Goal: Transaction & Acquisition: Obtain resource

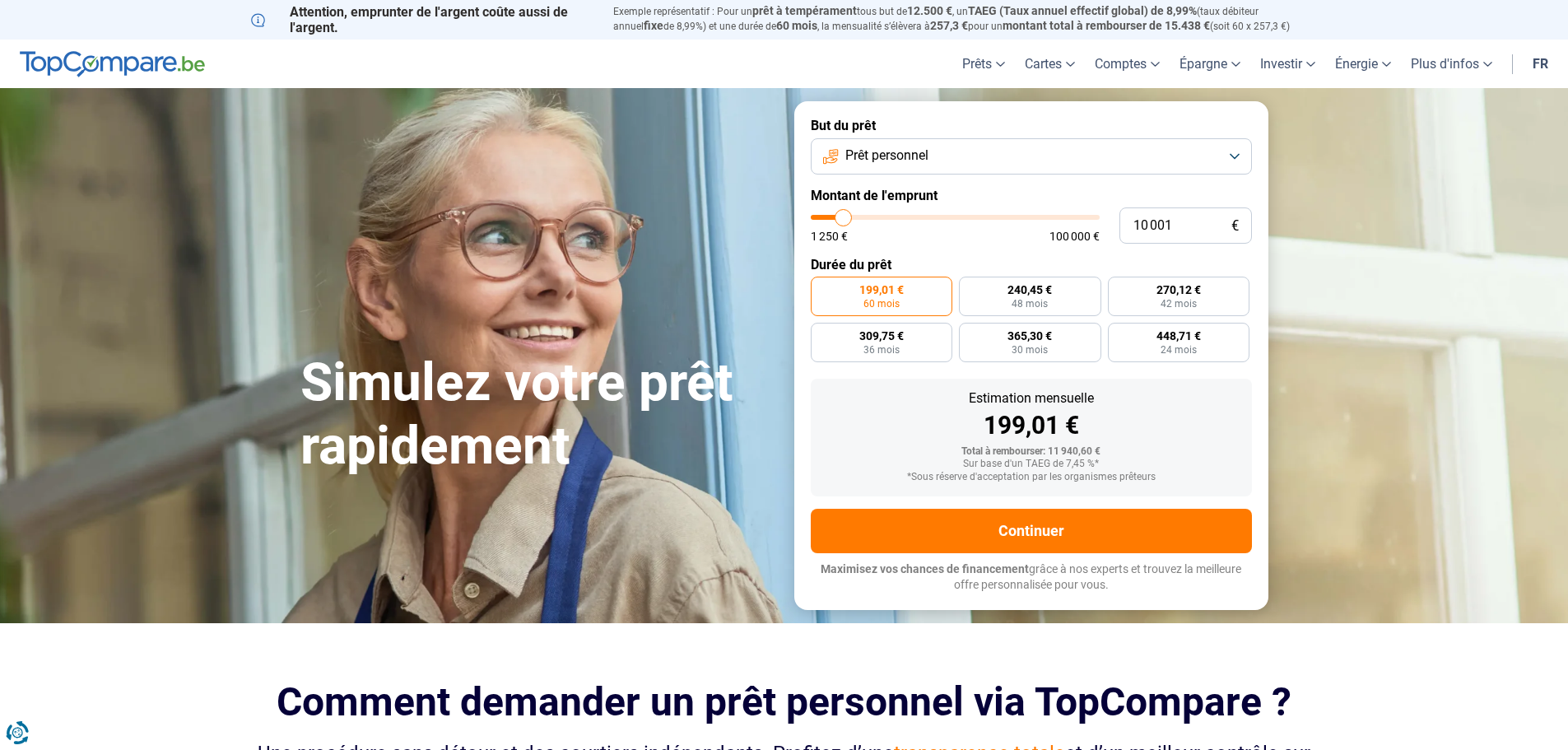
click at [954, 166] on button "Prêt personnel" at bounding box center [1031, 156] width 441 height 36
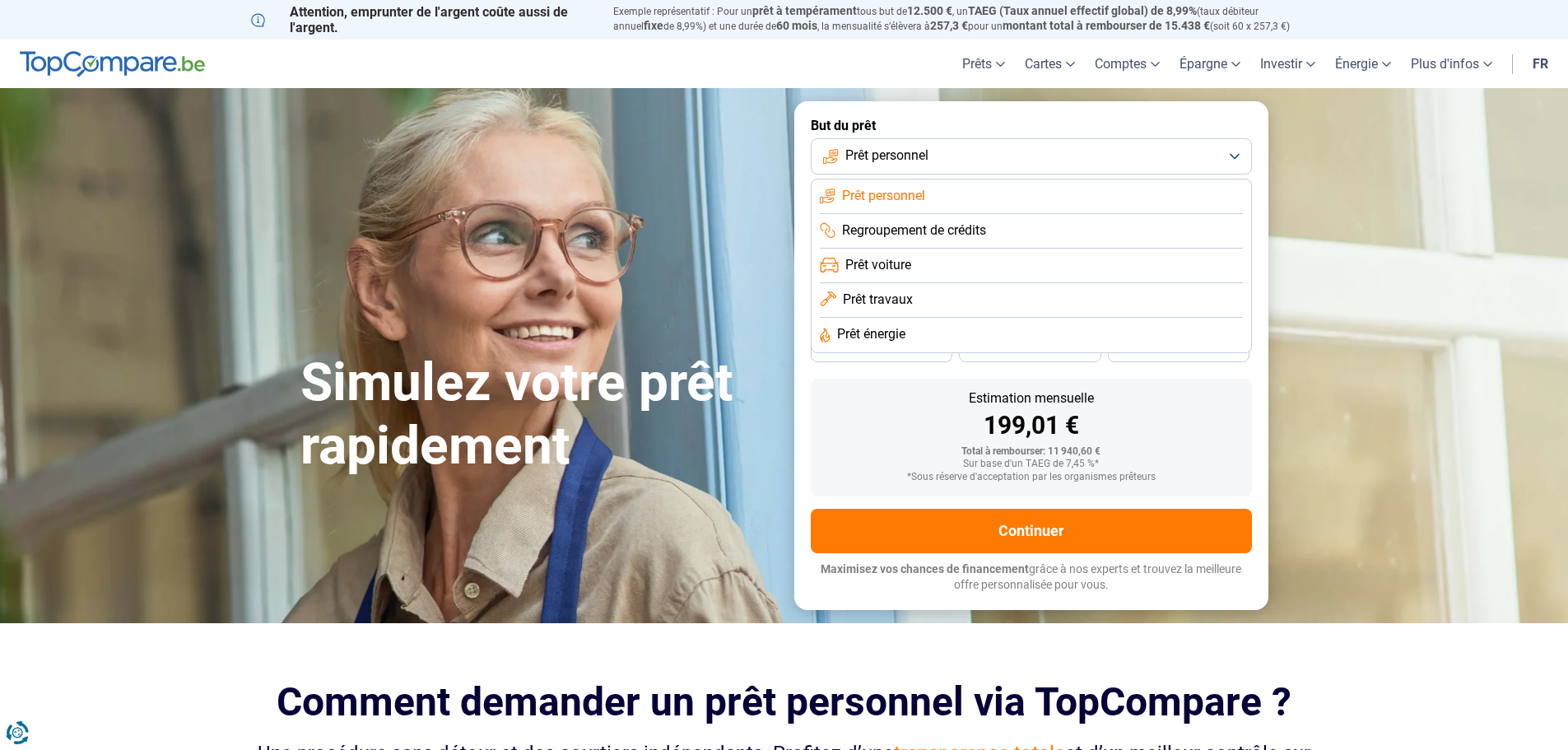
click at [943, 231] on span "Regroupement de crédits" at bounding box center [914, 230] width 144 height 18
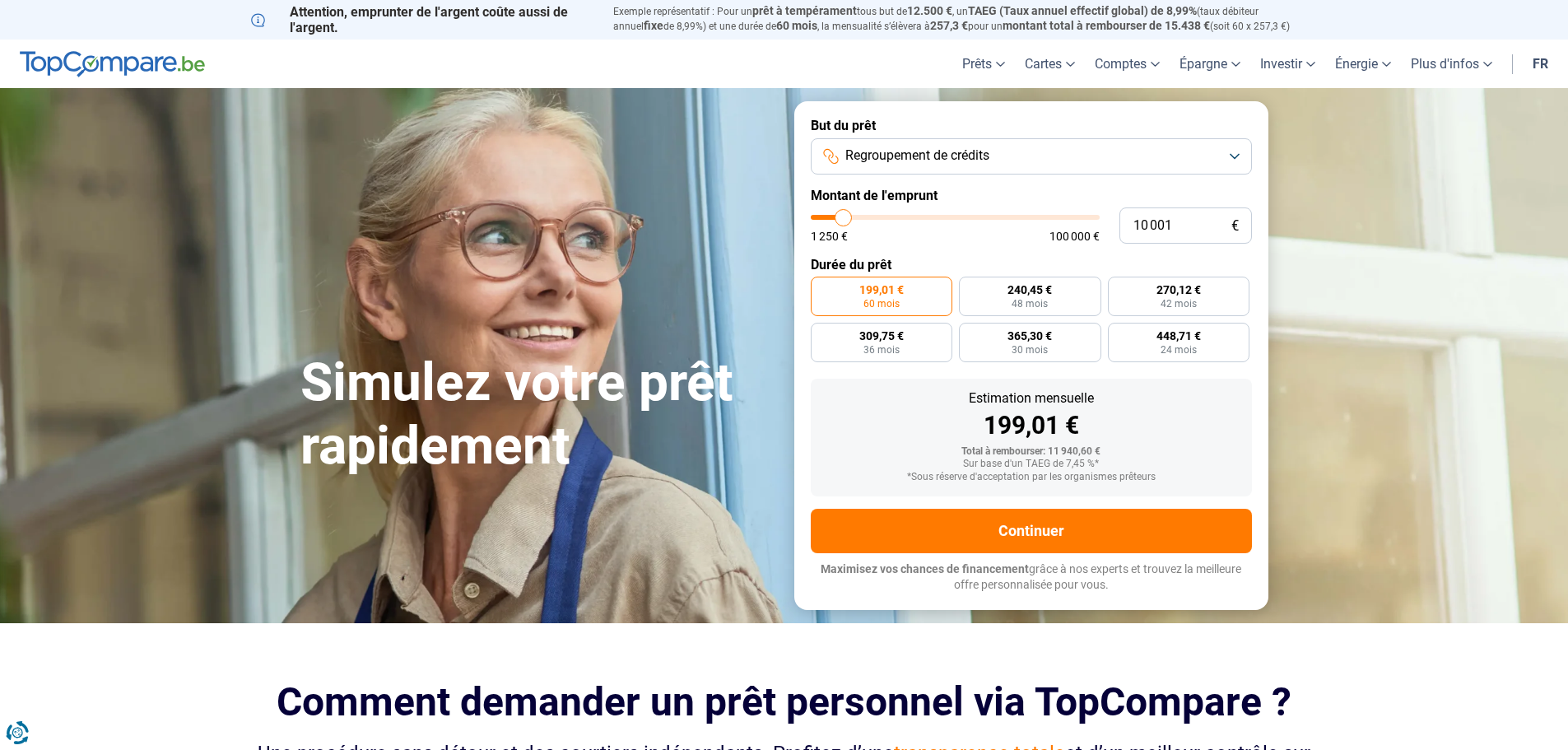
type input "11 000"
type input "11000"
type input "11 500"
type input "11500"
type input "11 750"
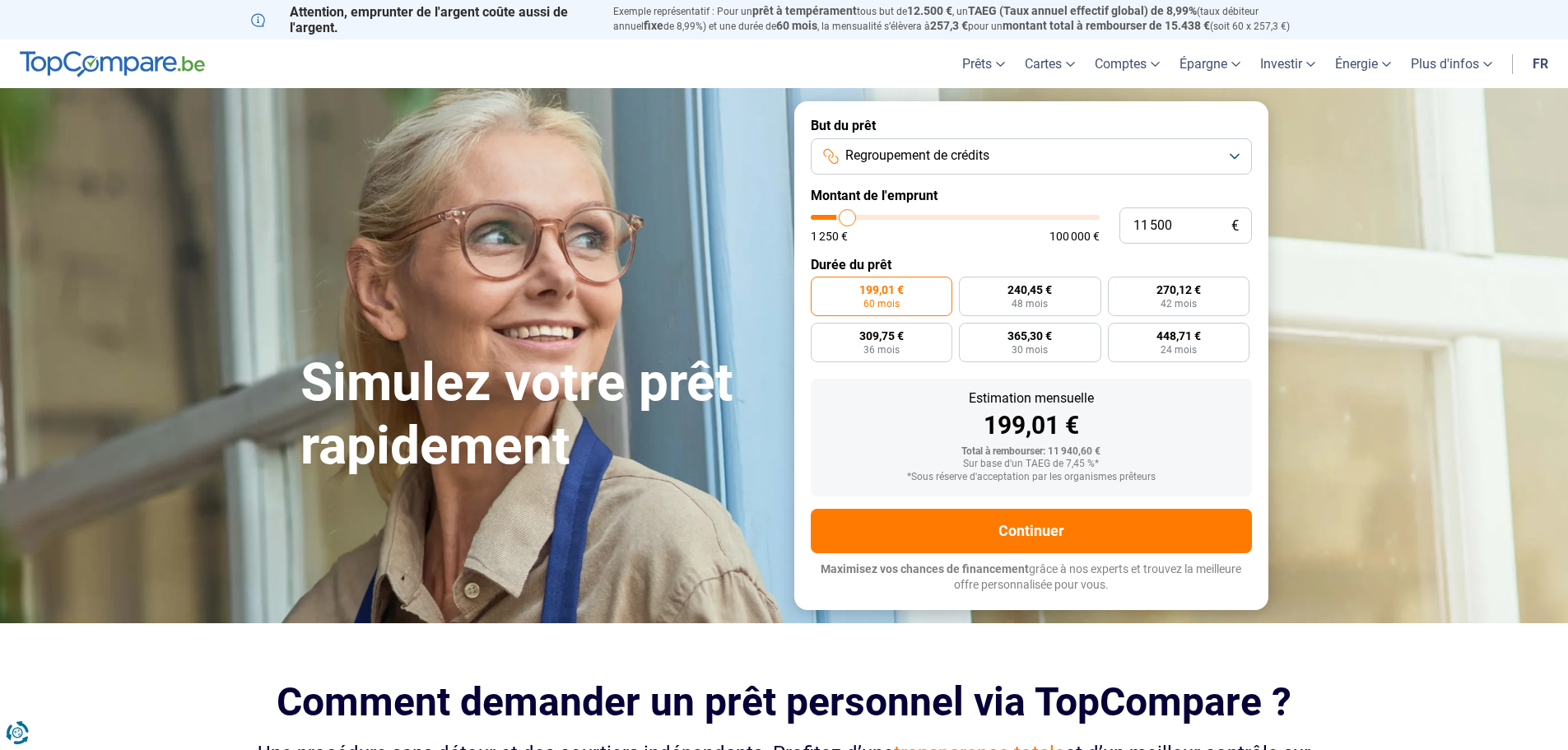
type input "11750"
type input "12 000"
type input "12000"
type input "12 500"
type input "12500"
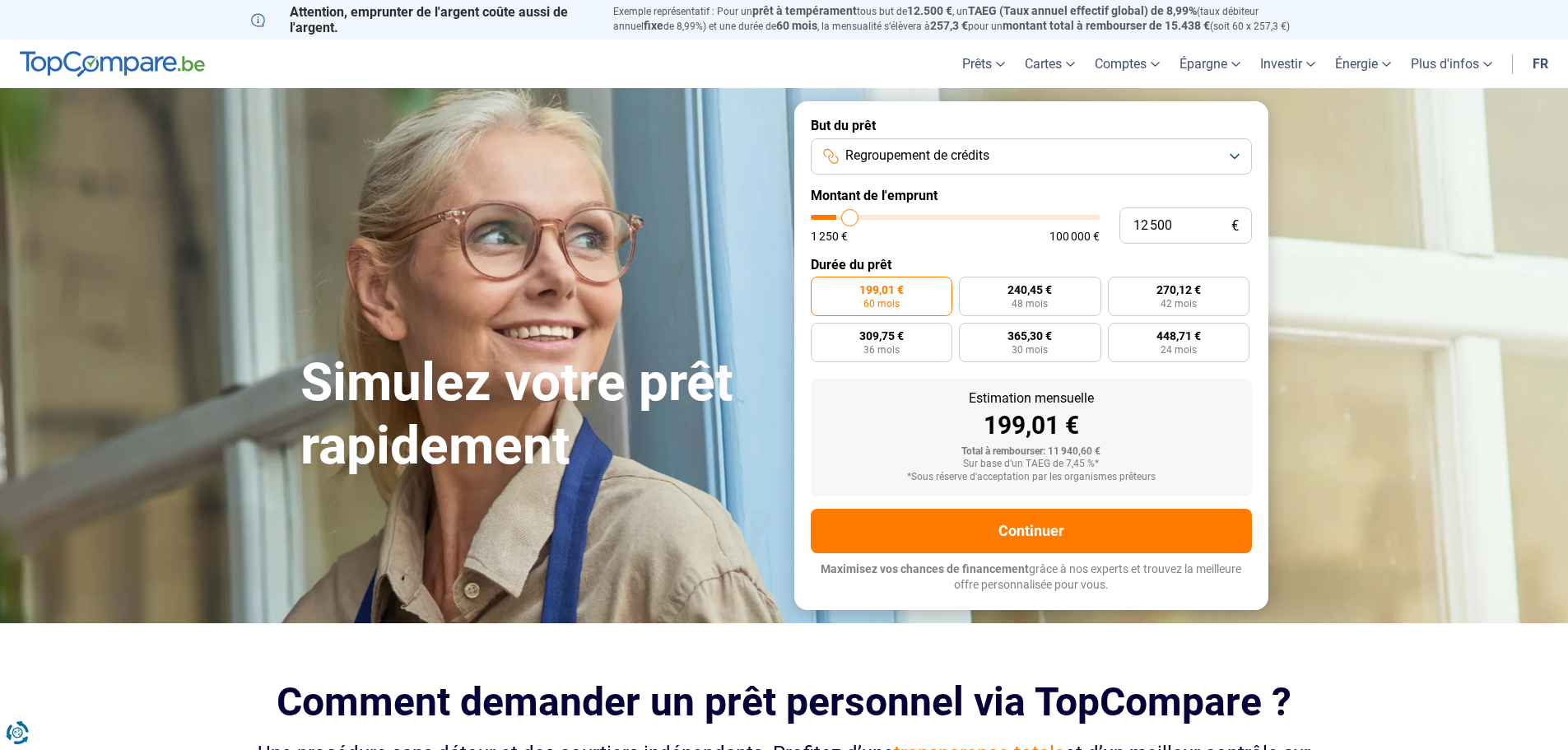
type input "13 000"
type input "13000"
type input "14 000"
type input "14000"
type input "15 000"
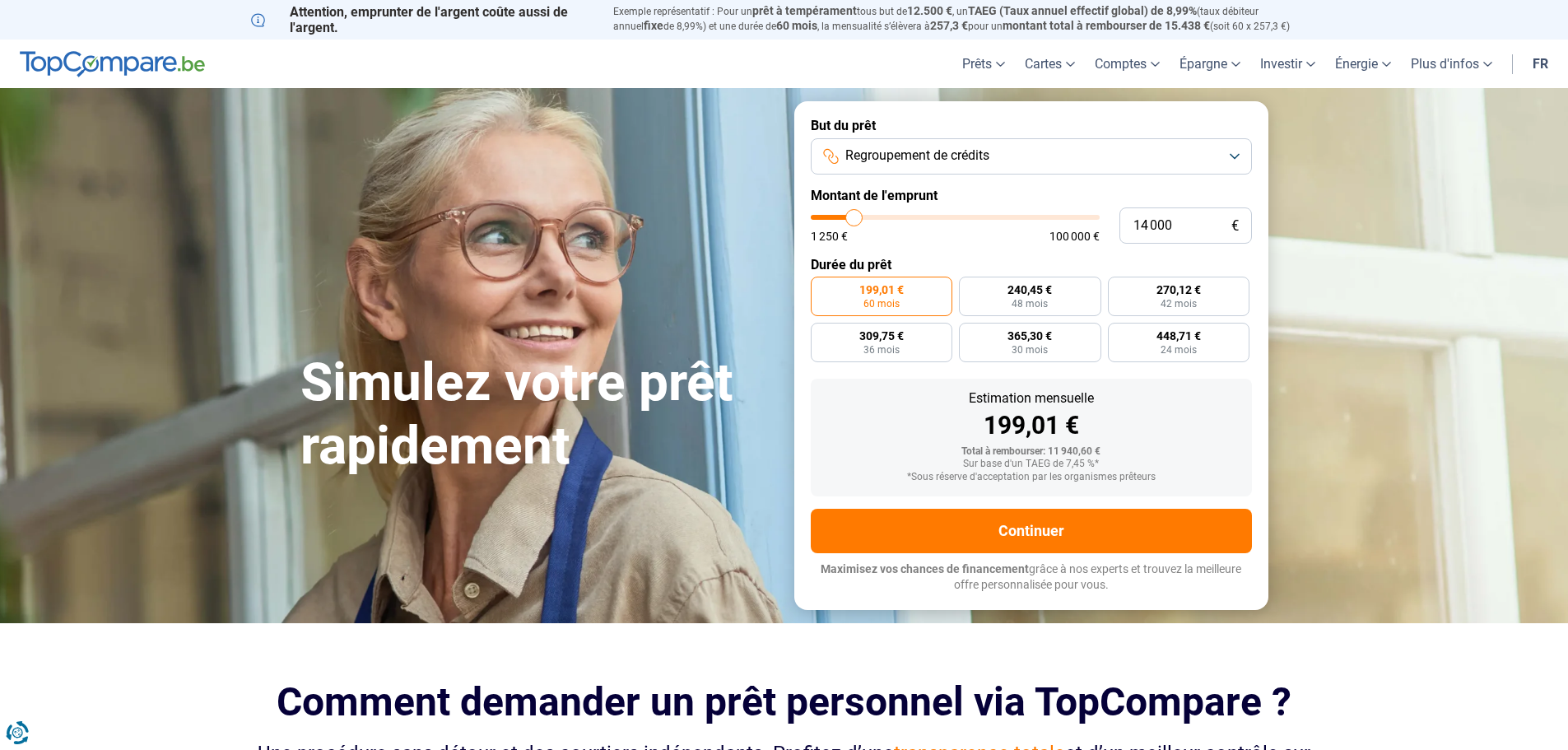
type input "15000"
type input "16 250"
type input "16250"
type input "17 250"
type input "17250"
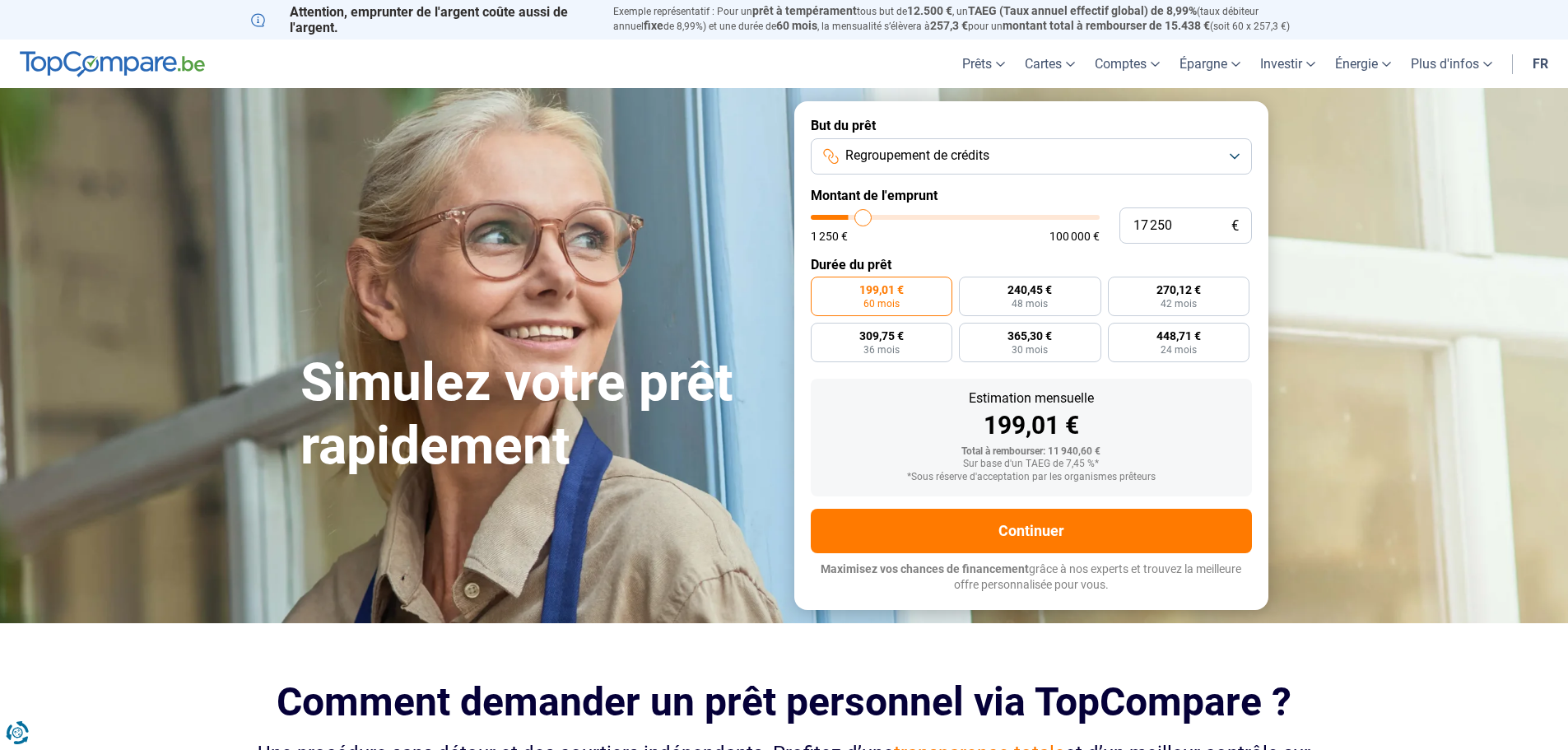
type input "18 500"
type input "18500"
type input "18 750"
type input "18750"
type input "19 000"
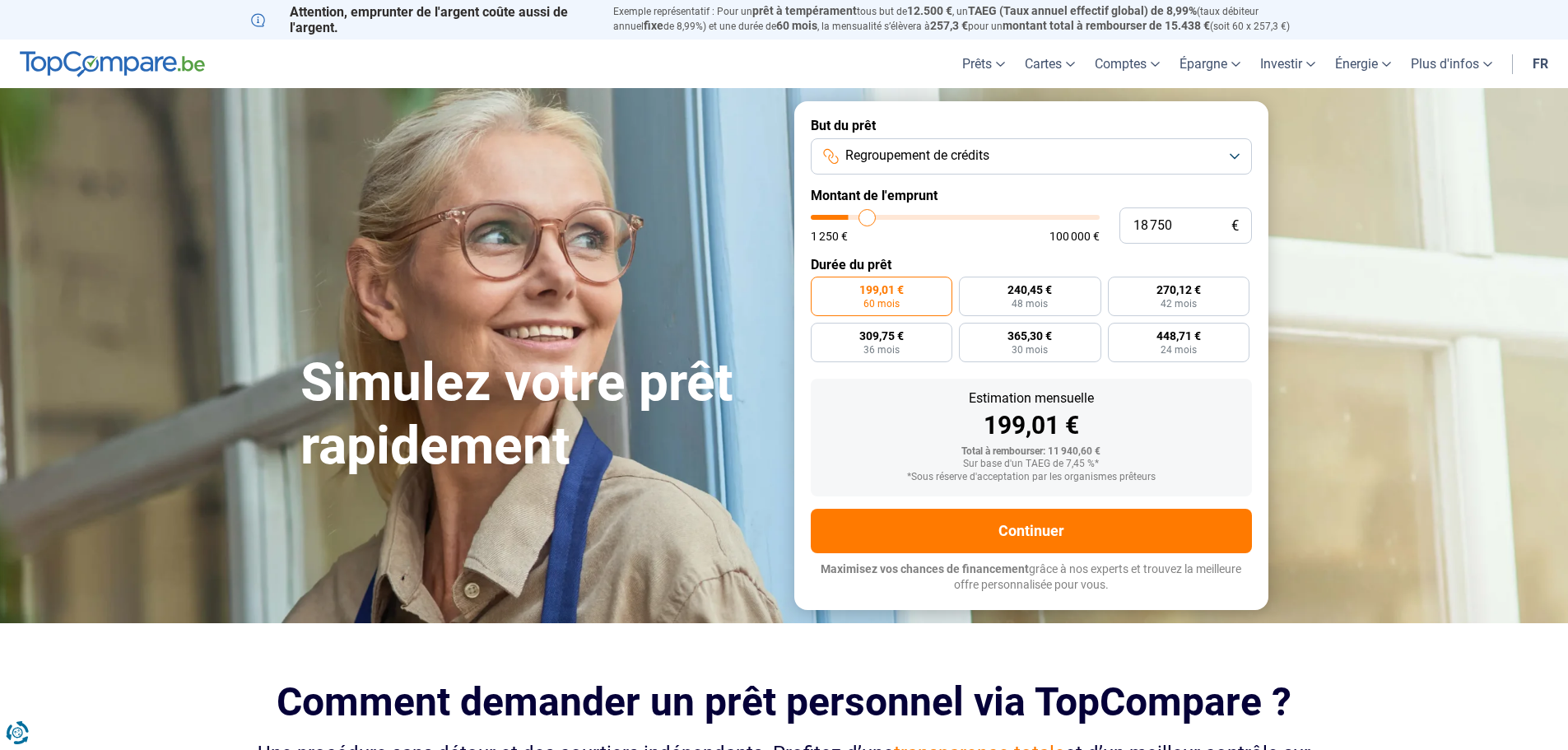
type input "19000"
type input "19 250"
type input "19250"
type input "19 750"
type input "19750"
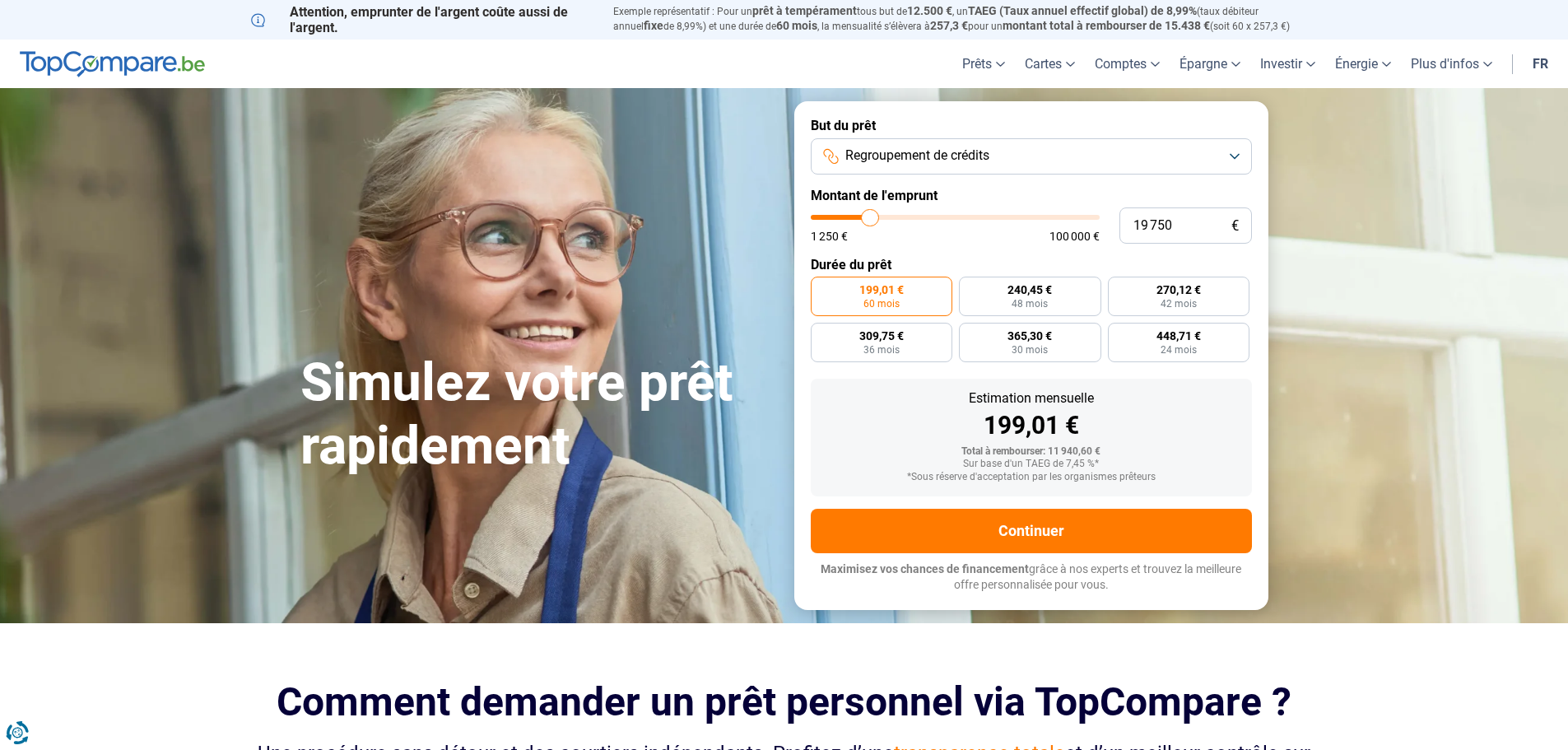
type input "20 000"
type input "20000"
type input "20 250"
type input "20250"
type input "20 750"
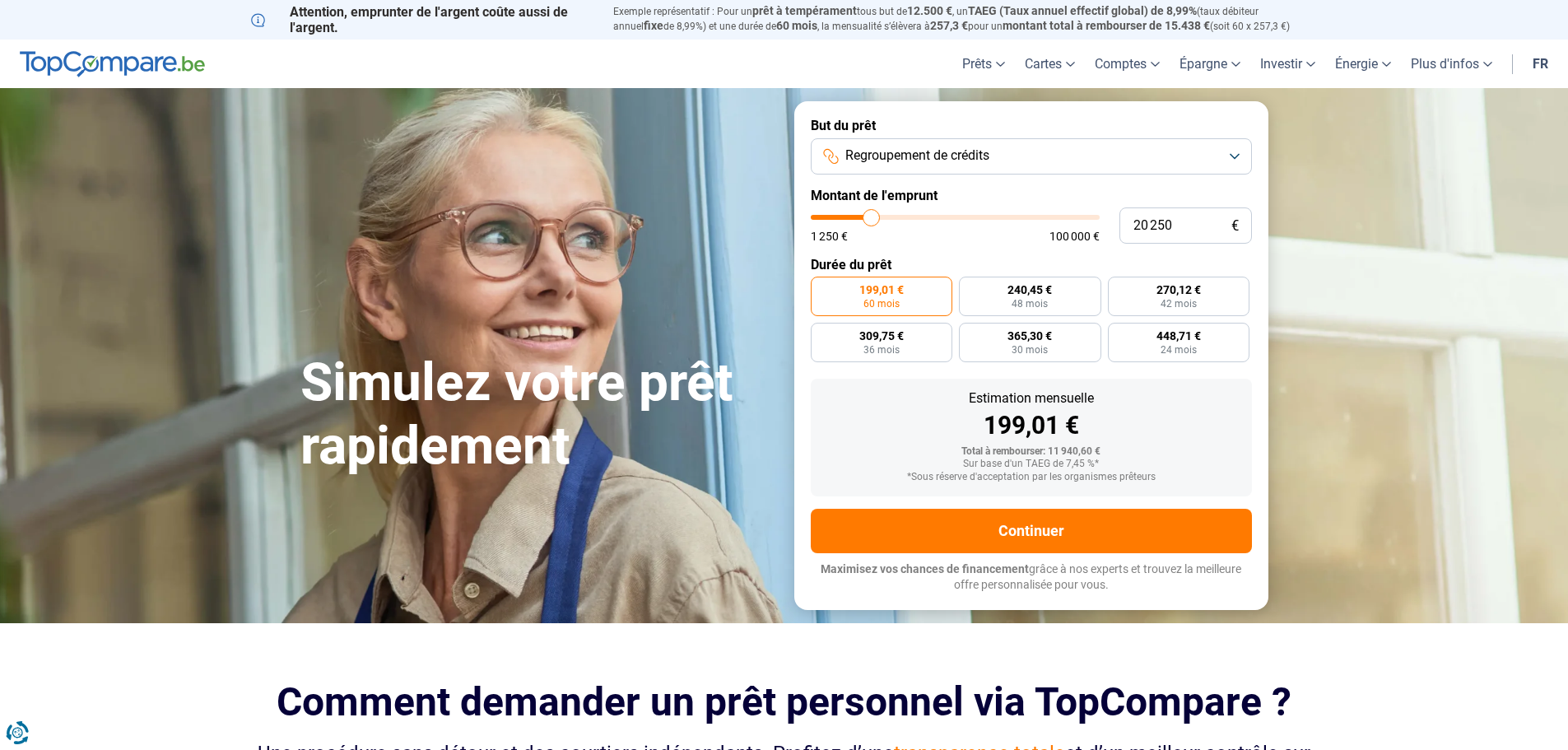
type input "20750"
type input "21 250"
type input "21250"
type input "21 750"
type input "21750"
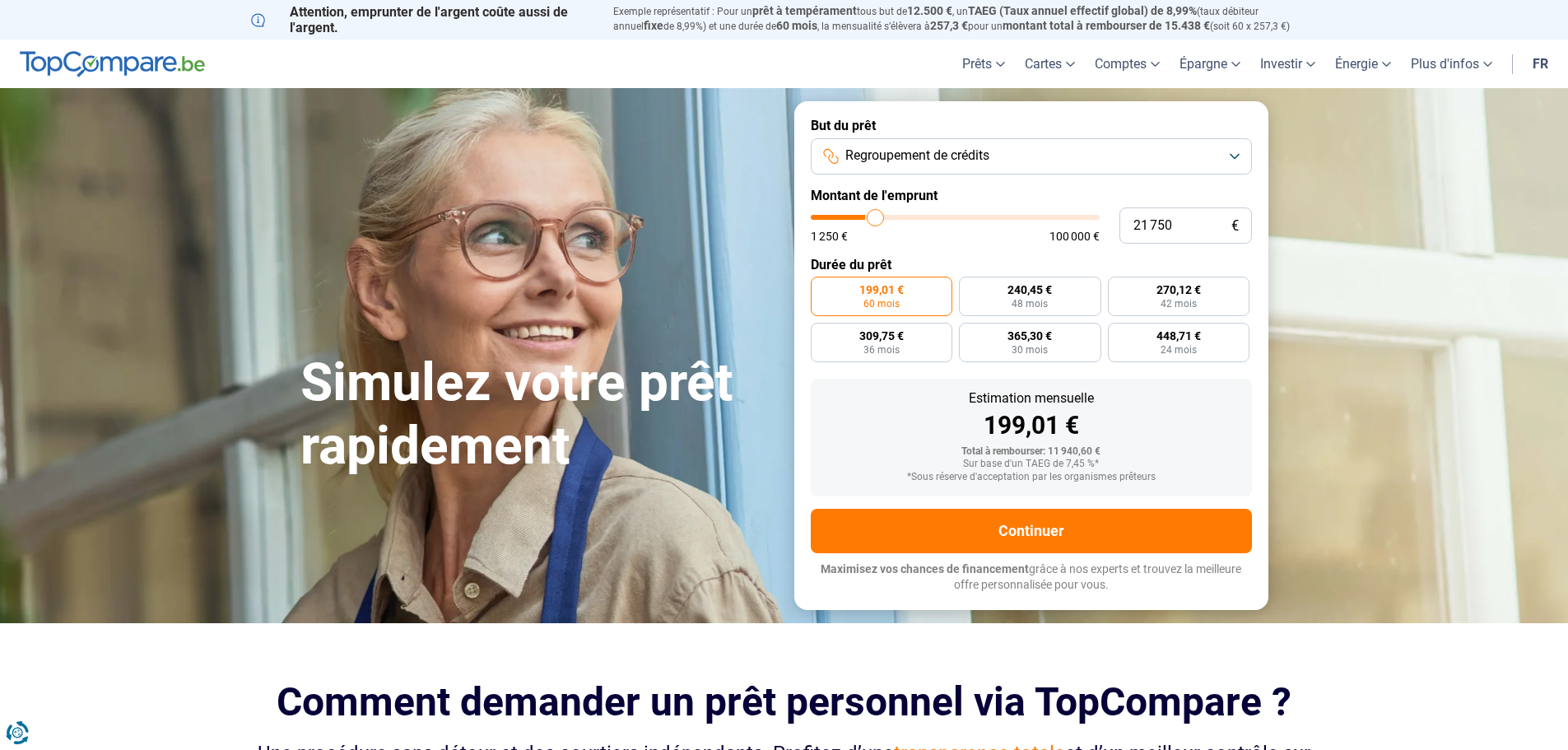
type input "22 750"
type input "22750"
type input "23 250"
type input "23250"
type input "23 500"
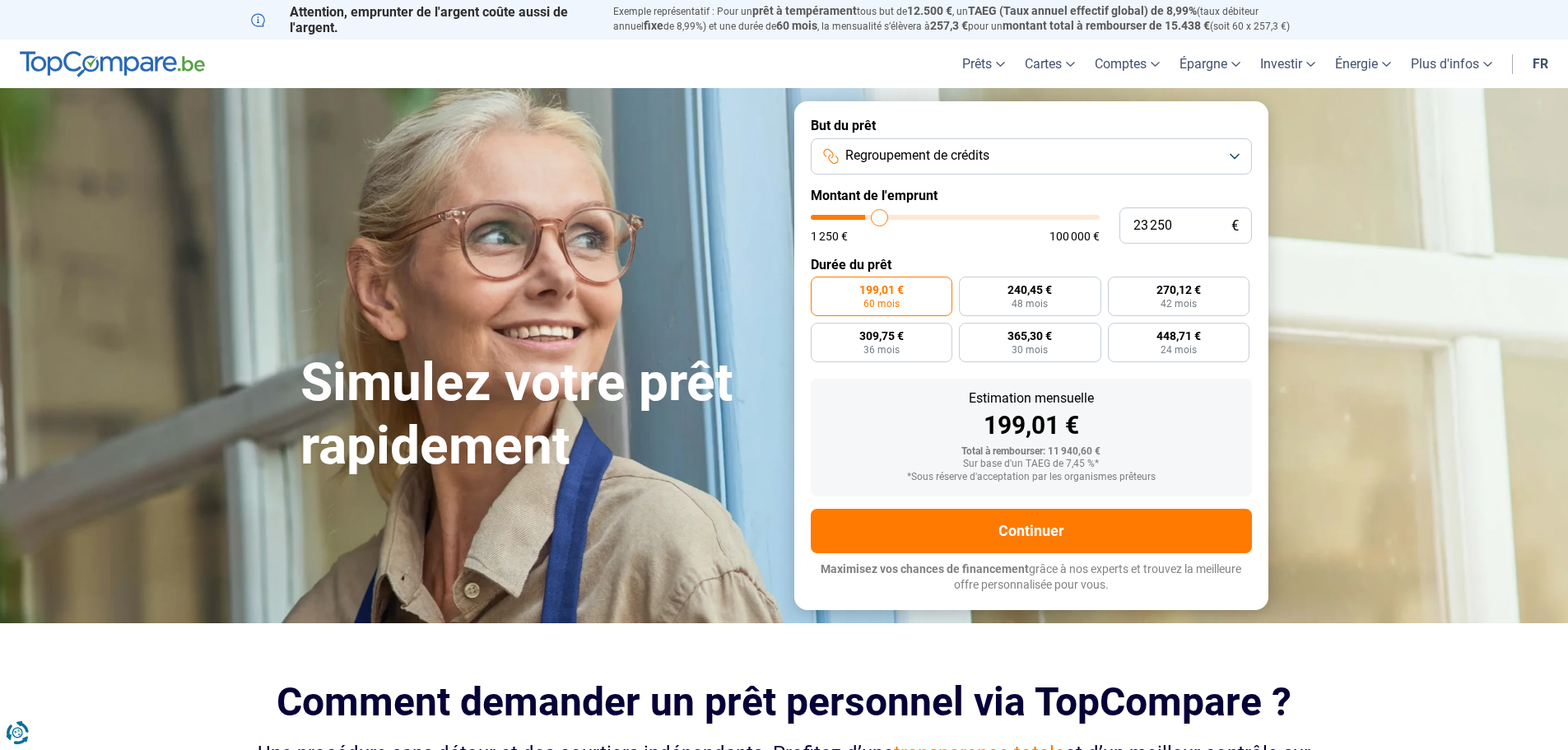
type input "23500"
type input "23 750"
type input "23750"
type input "24 250"
type input "24250"
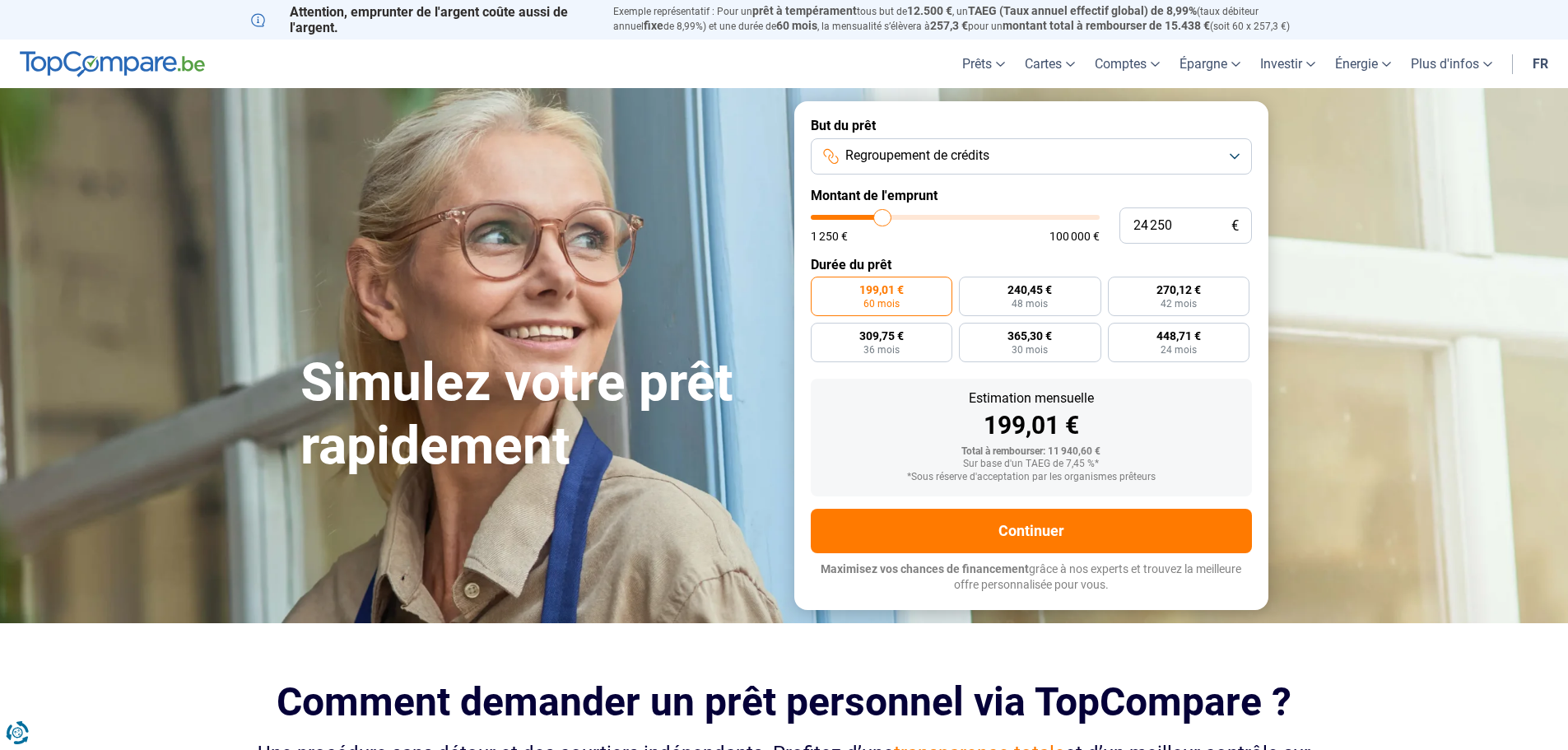
type input "24 500"
type input "24500"
type input "24 750"
type input "24750"
type input "25 000"
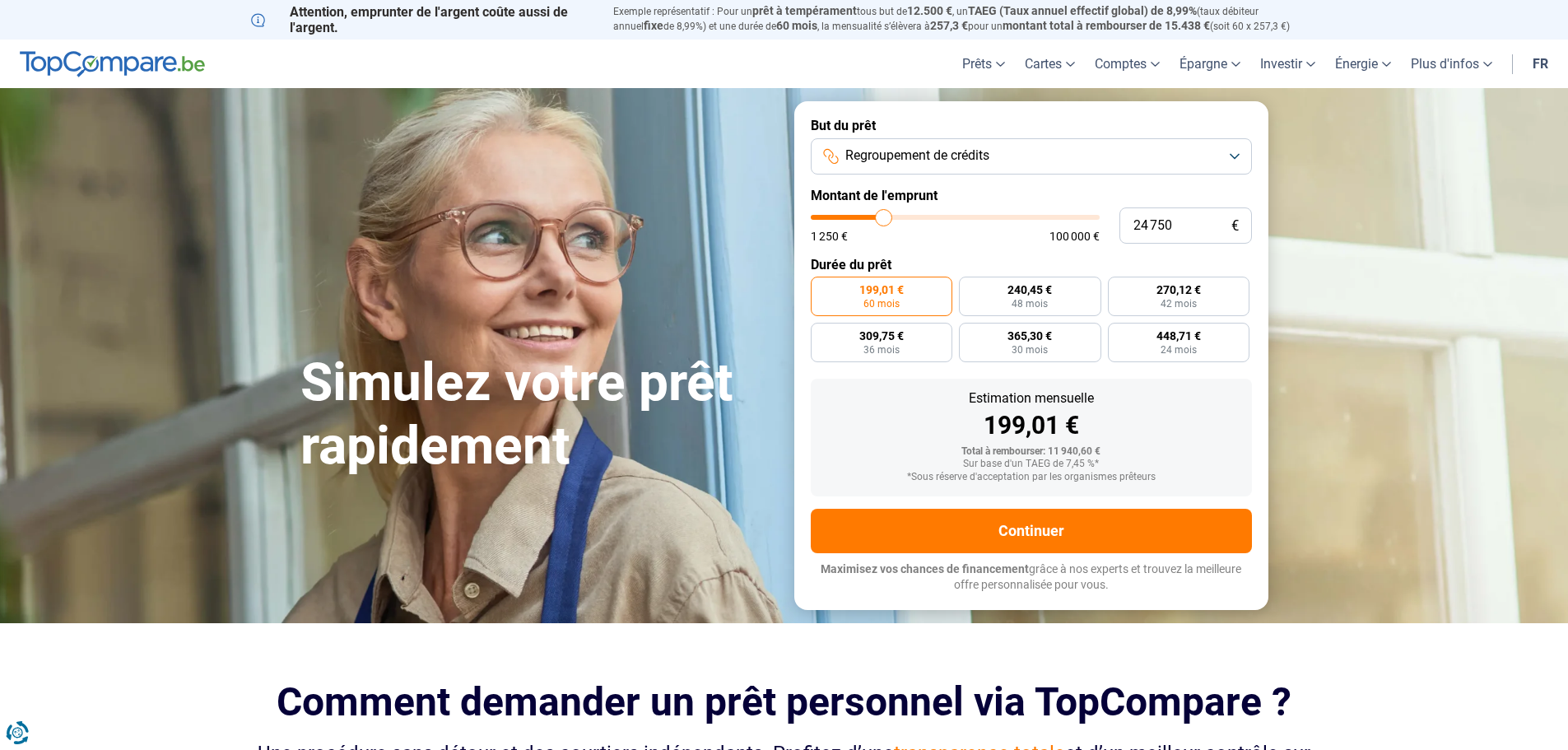
type input "25000"
type input "25 250"
type input "25250"
type input "25 750"
type input "25750"
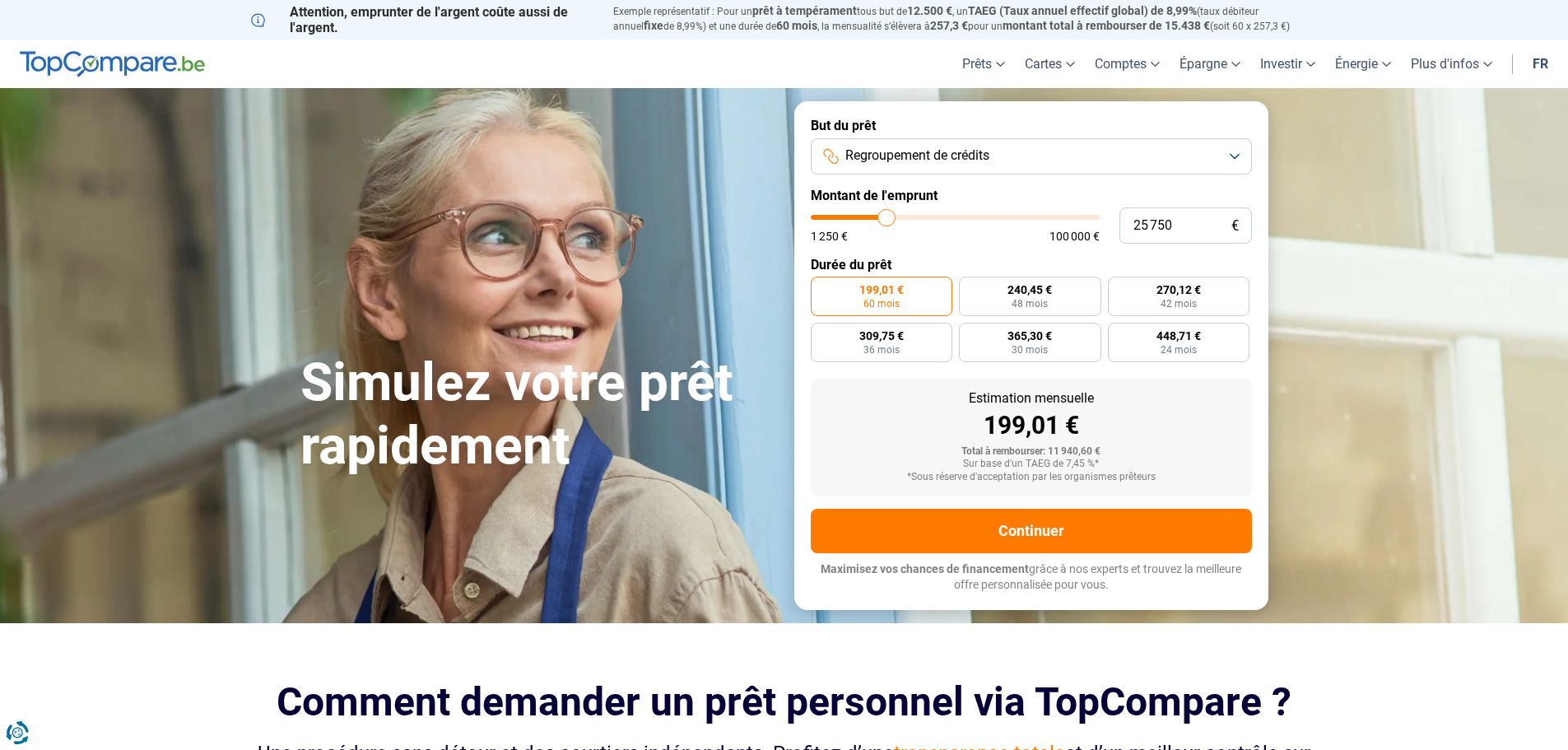
type input "26 000"
type input "26000"
type input "26 250"
type input "26250"
type input "26 500"
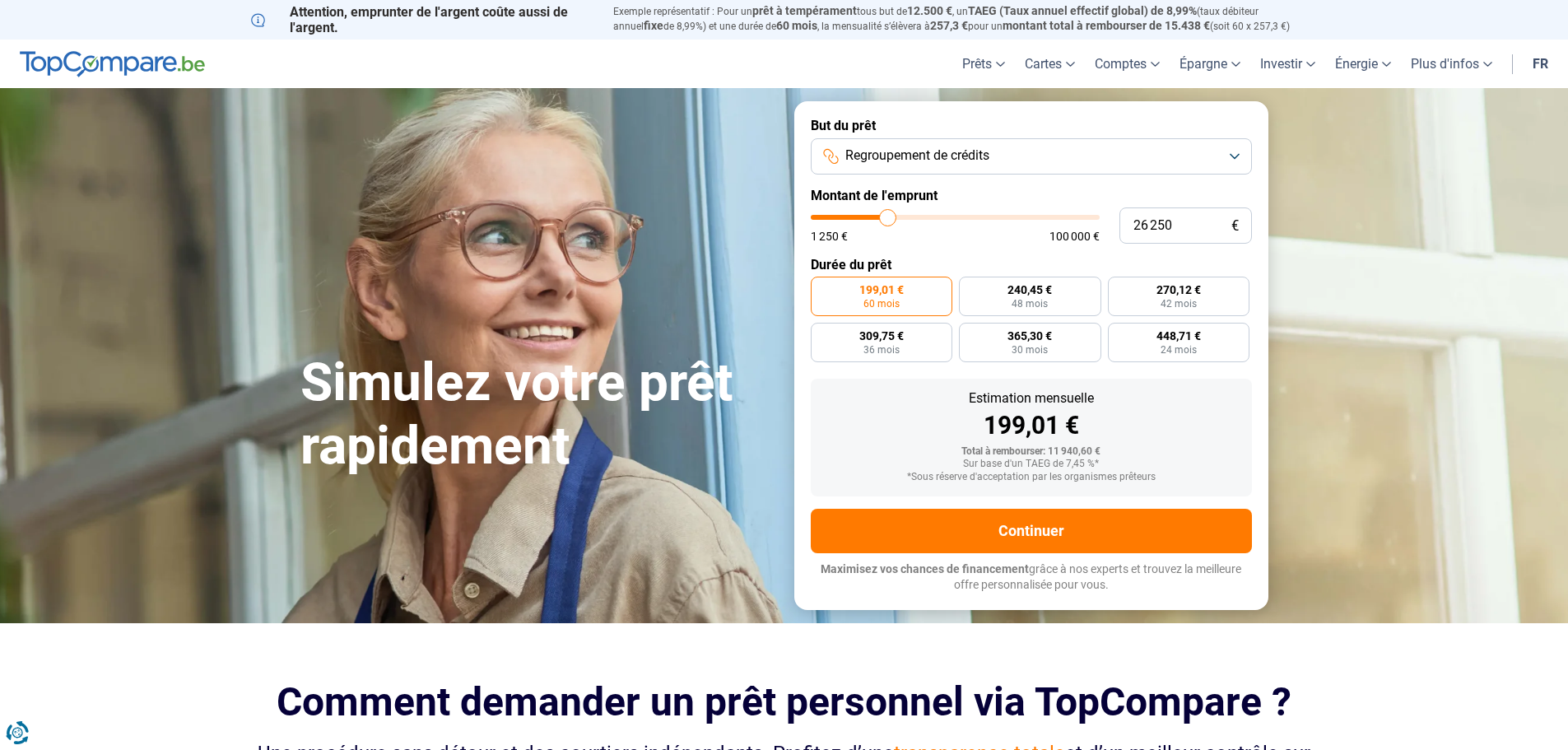
type input "26500"
type input "26 750"
type input "26750"
type input "27 250"
type input "27250"
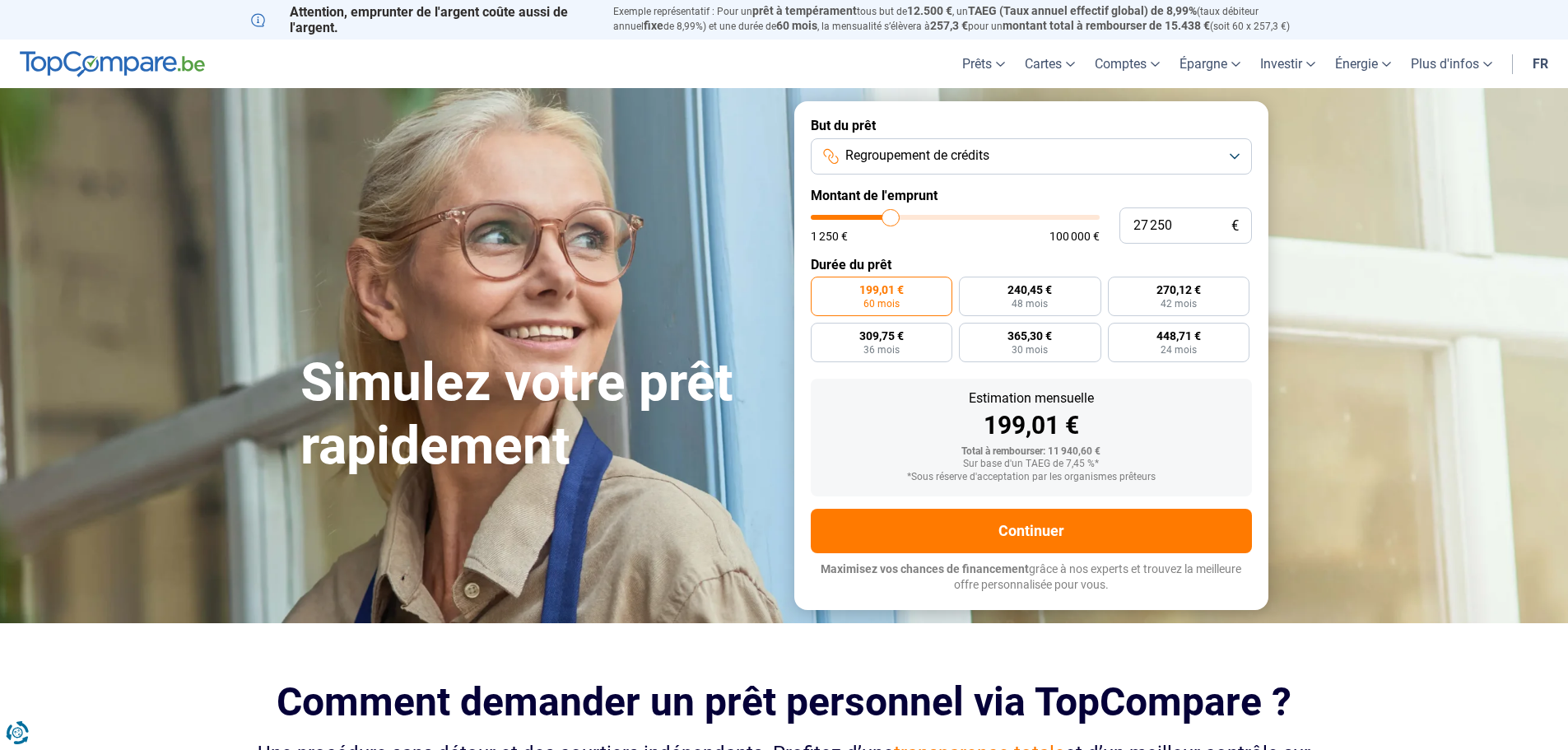
type input "27 500"
type input "27500"
type input "27 750"
type input "27750"
type input "28 000"
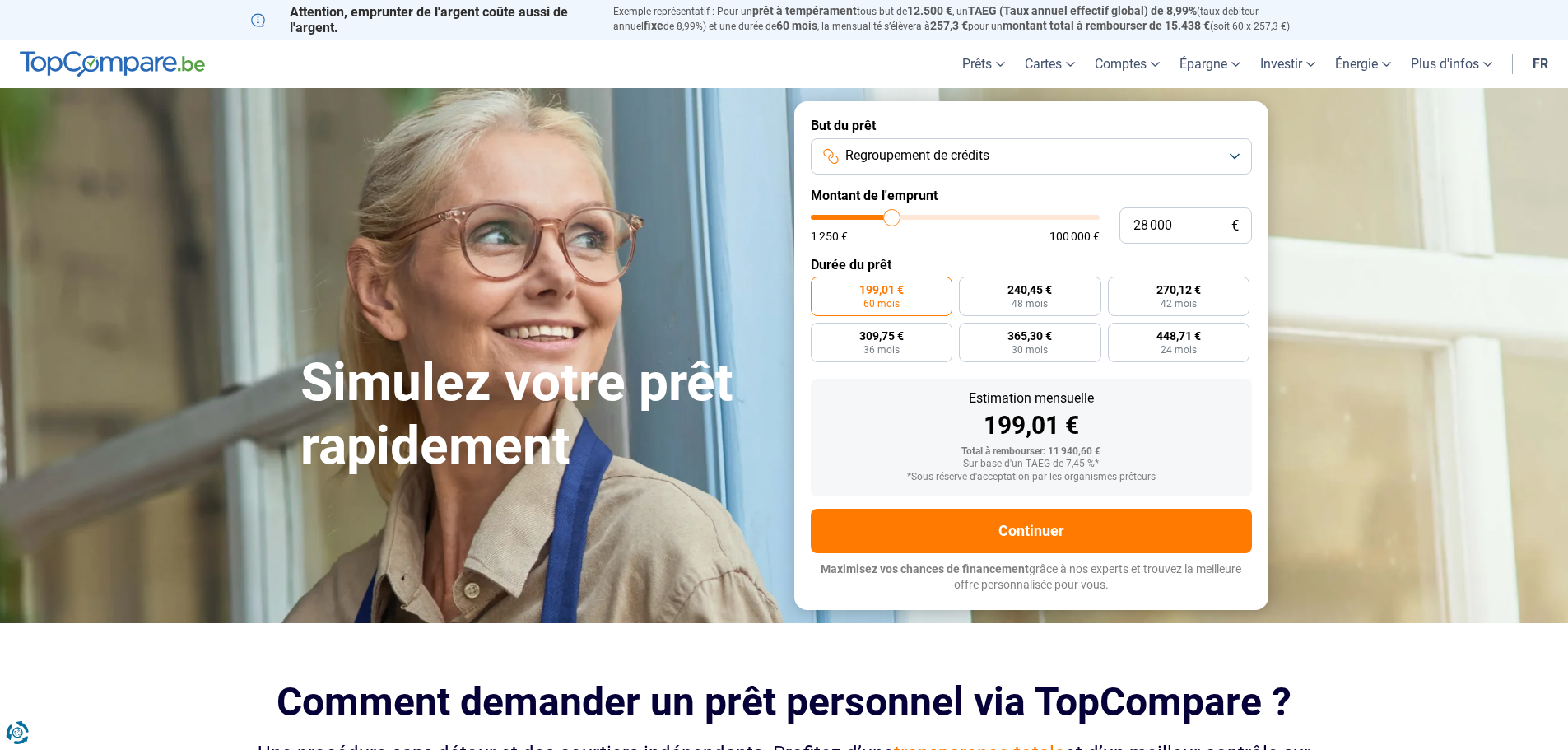
type input "28000"
type input "28 250"
type input "28250"
type input "28 750"
type input "28750"
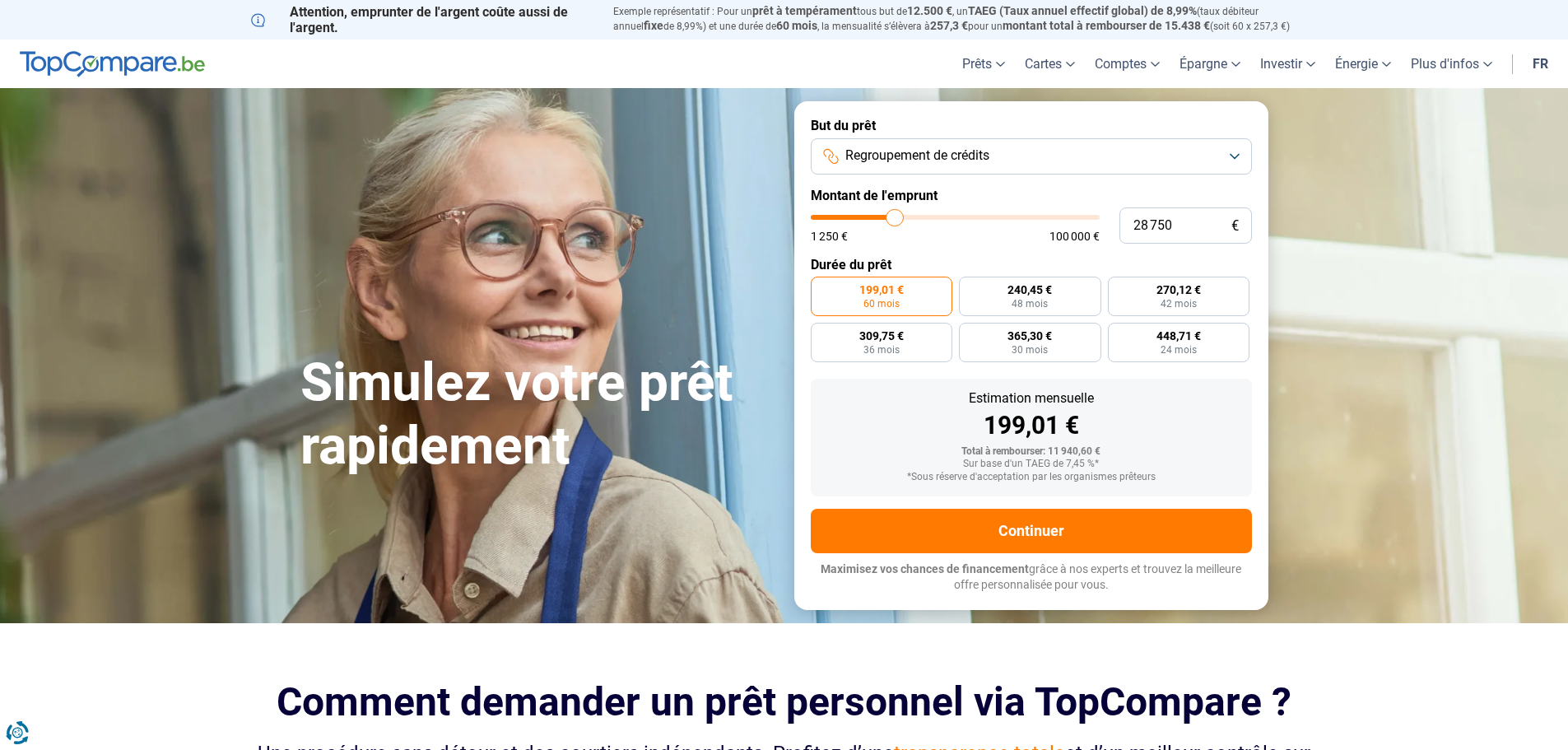
type input "29 250"
type input "29250"
type input "29 500"
type input "29500"
type input "29 750"
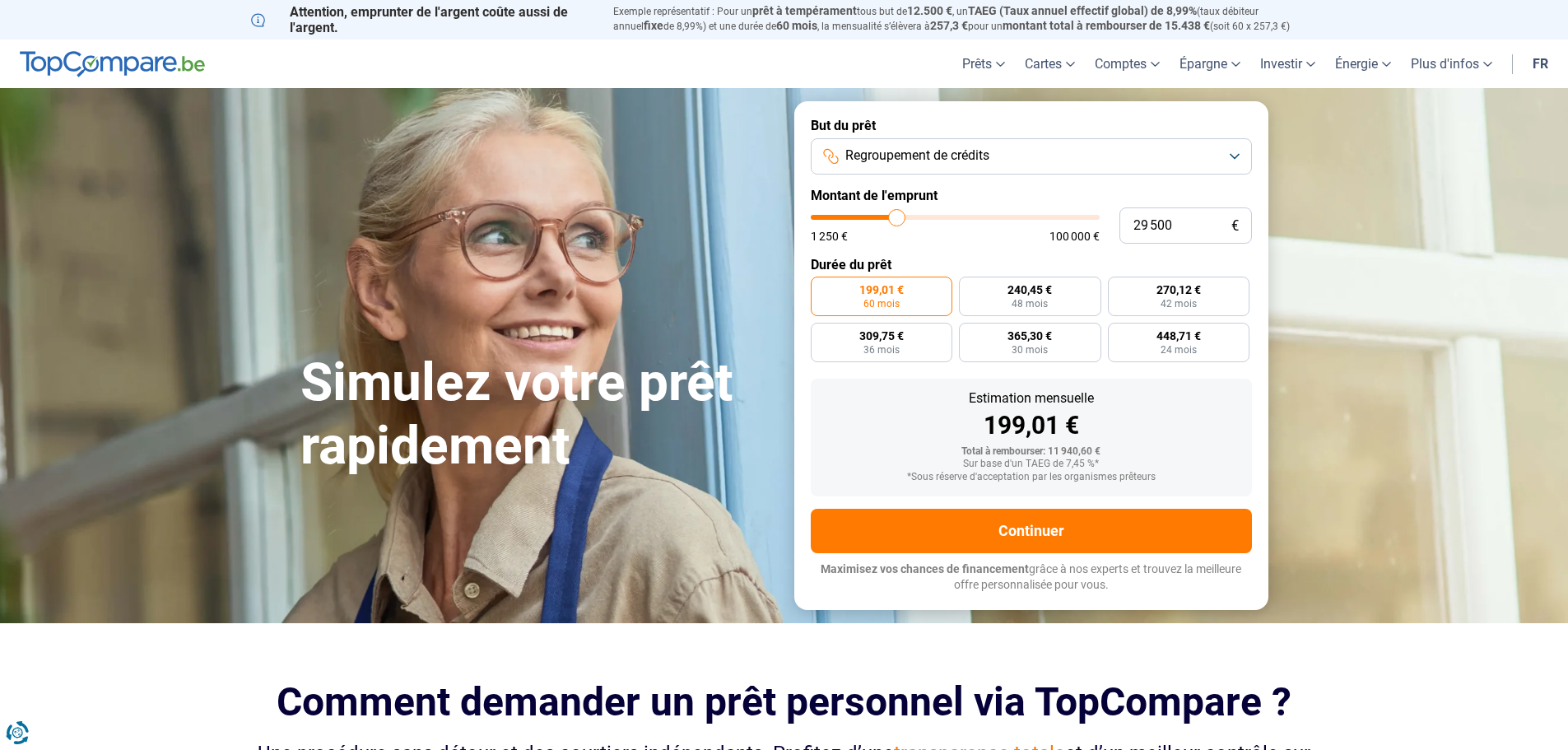
type input "29750"
type input "30 250"
type input "30250"
type input "30 500"
type input "30500"
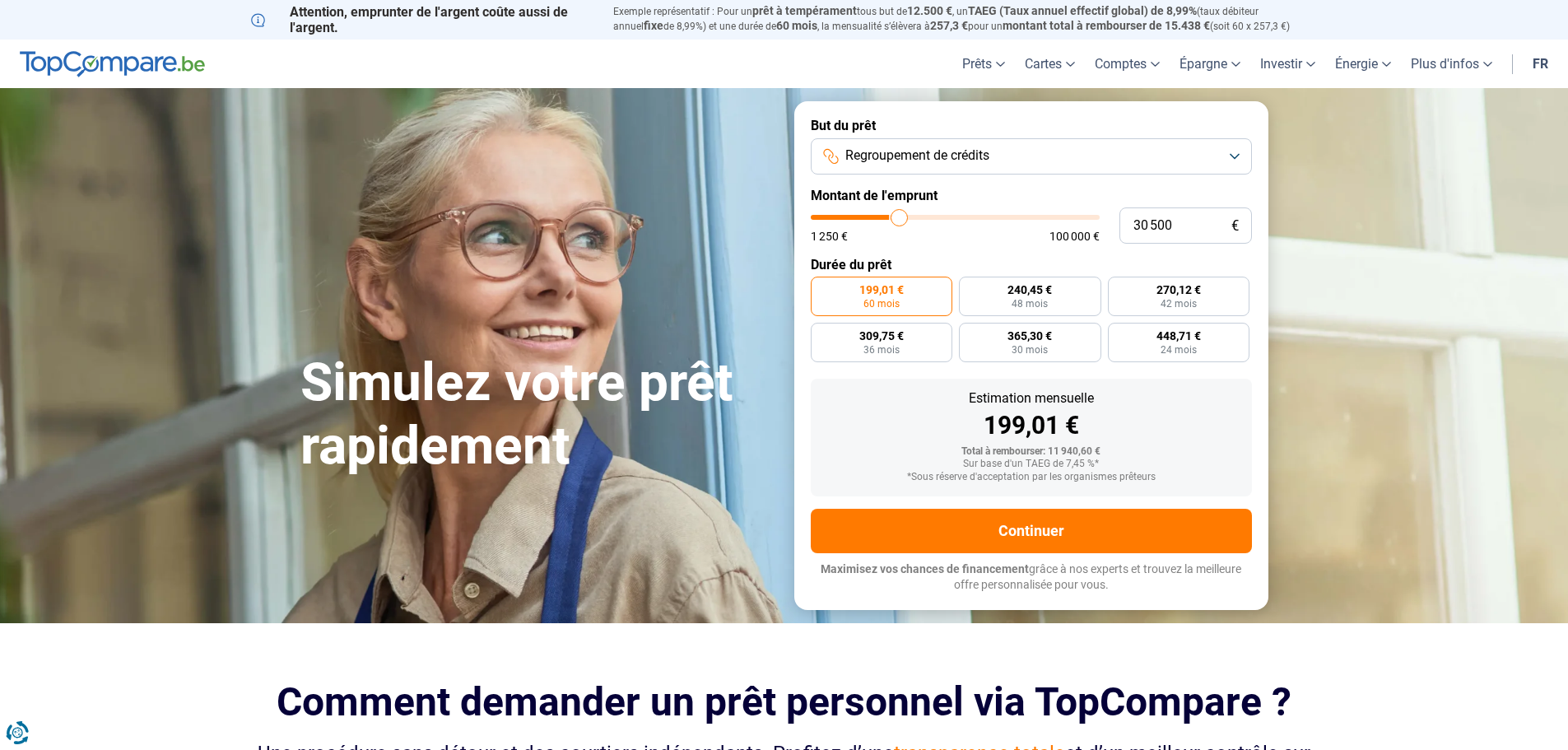
type input "30 750"
type input "30750"
type input "31 000"
type input "31000"
type input "31 250"
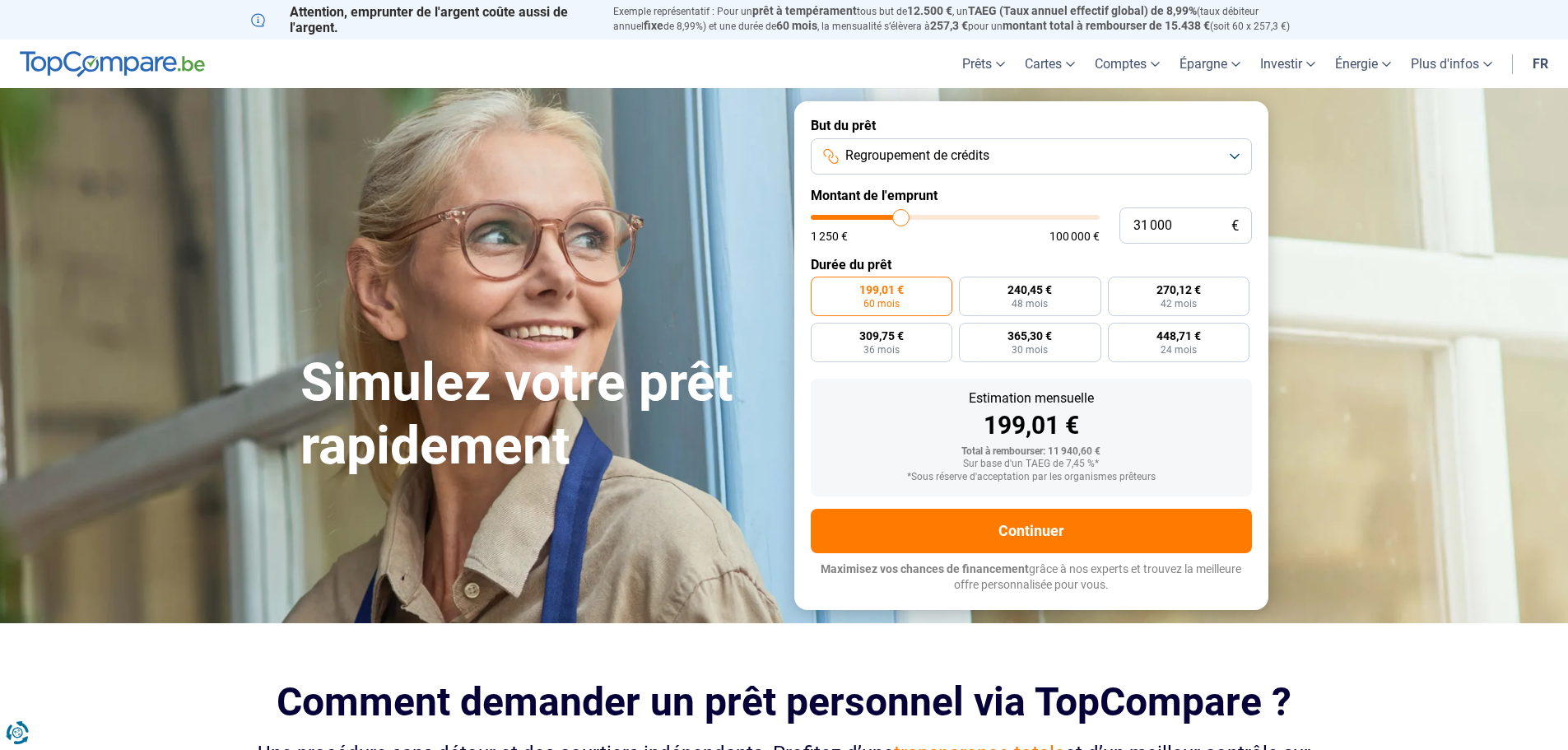
type input "31250"
type input "31 750"
type input "31750"
type input "32 000"
type input "32000"
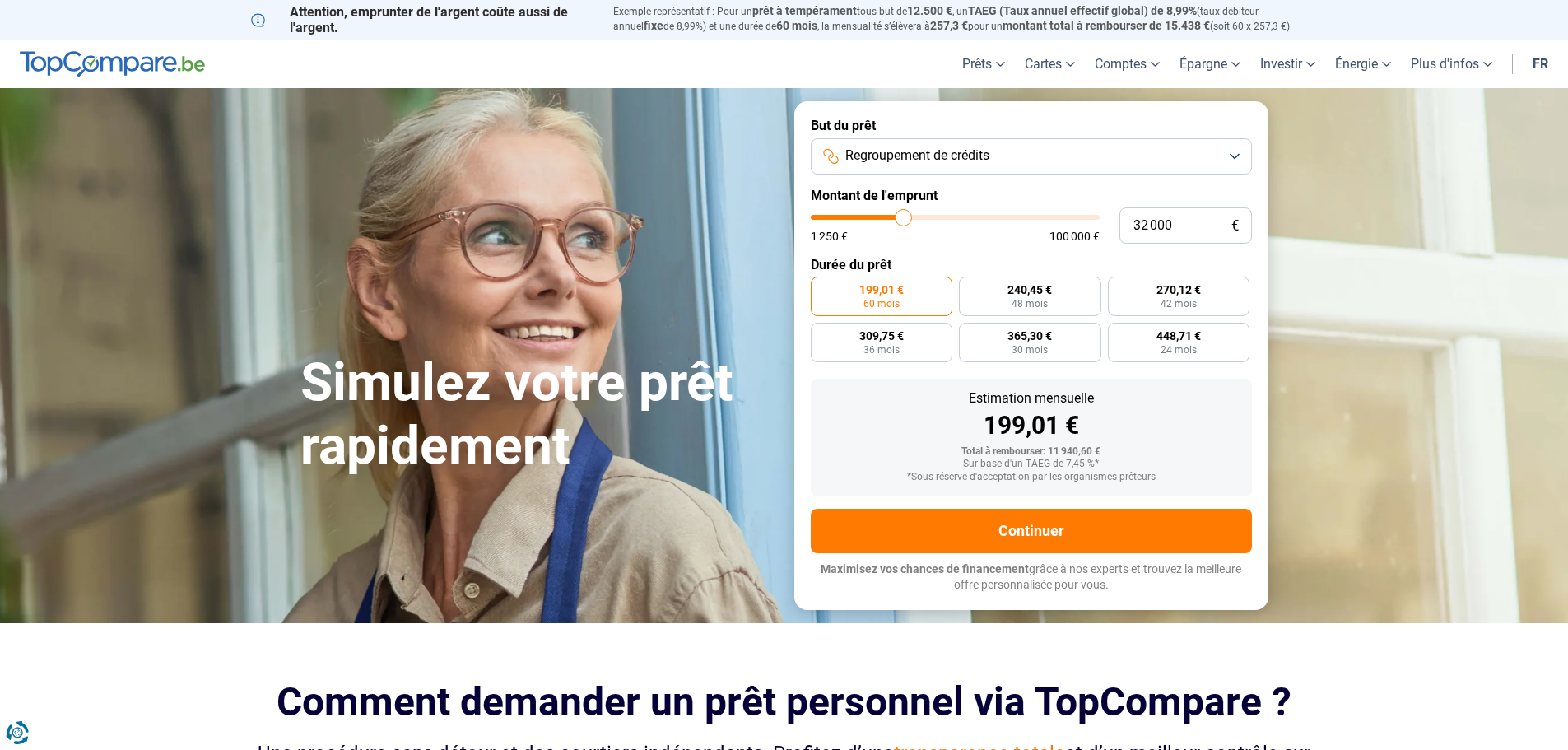
type input "32 250"
type input "32250"
type input "32 500"
type input "32500"
type input "32 750"
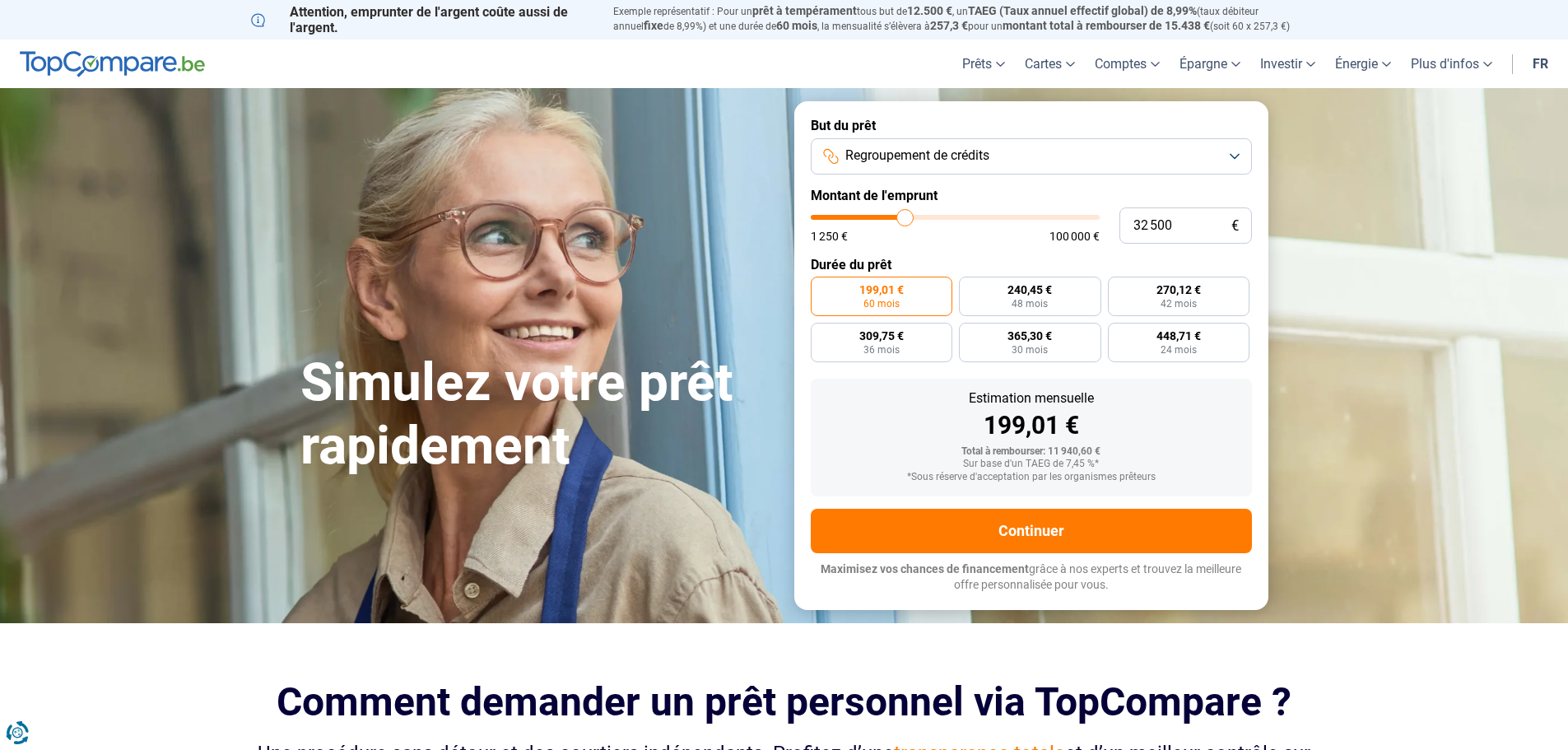
type input "32750"
type input "33 250"
type input "33250"
type input "33 500"
type input "33500"
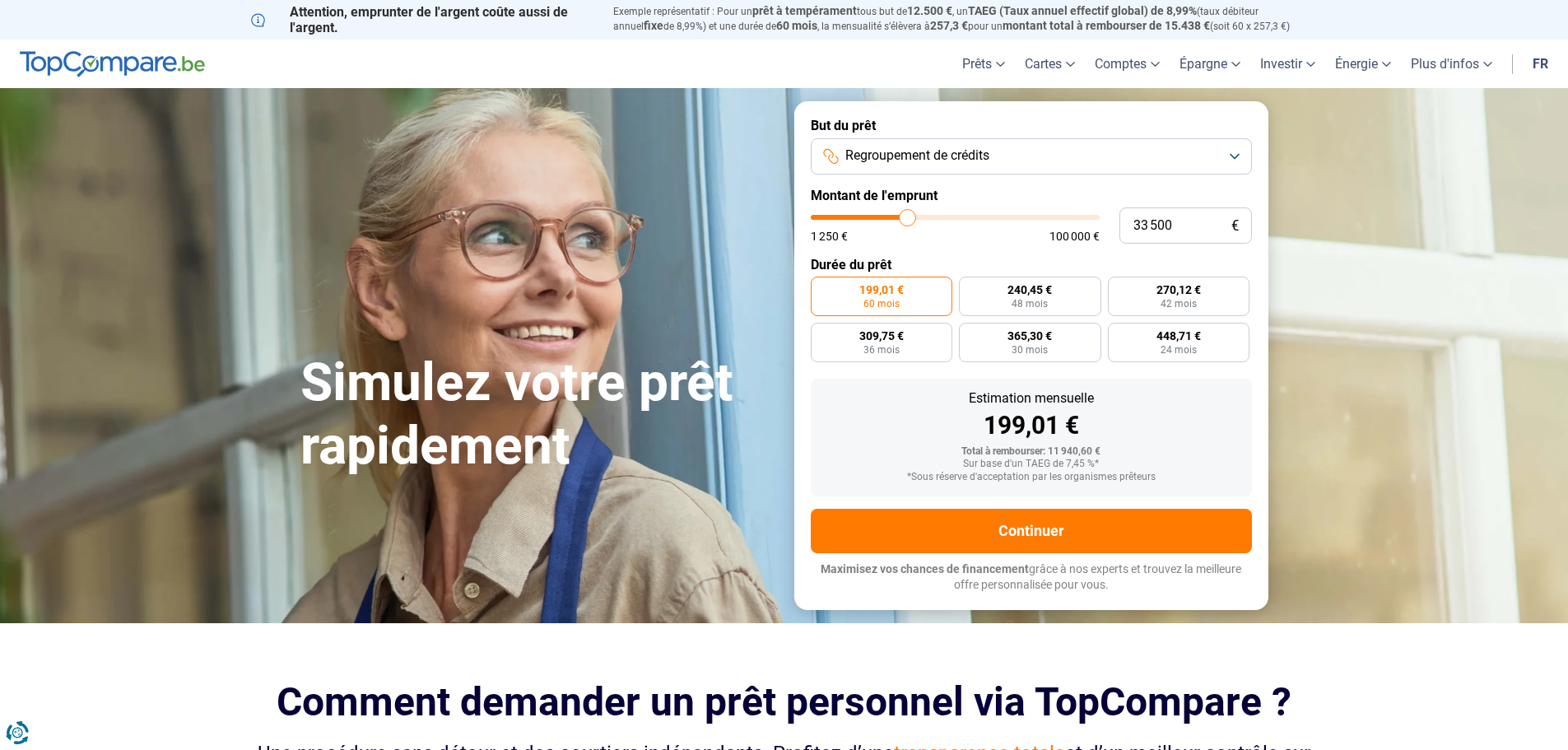
type input "33 750"
type input "33750"
type input "34 000"
type input "34000"
type input "34 250"
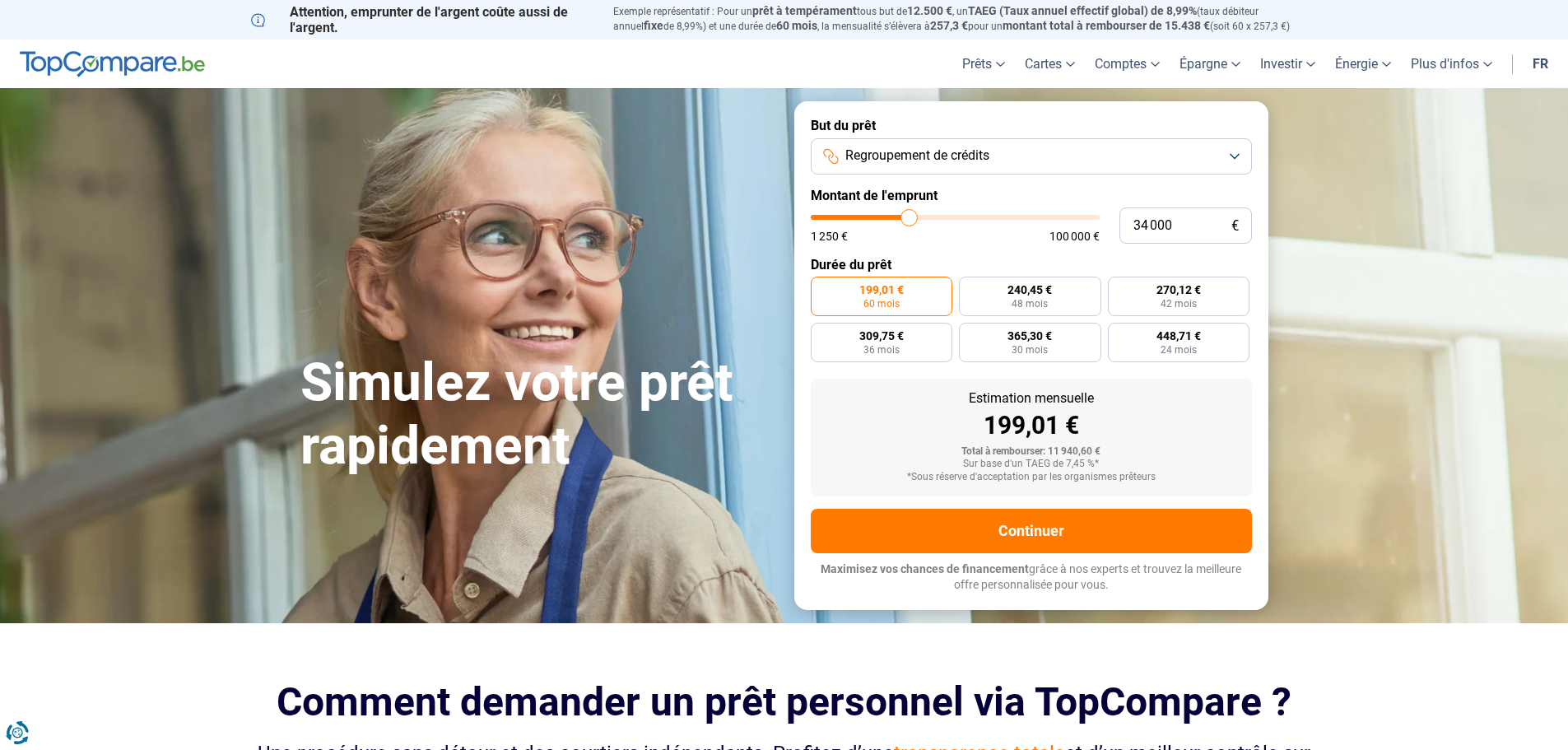
type input "34250"
type input "34 750"
type input "34750"
type input "35 000"
type input "35000"
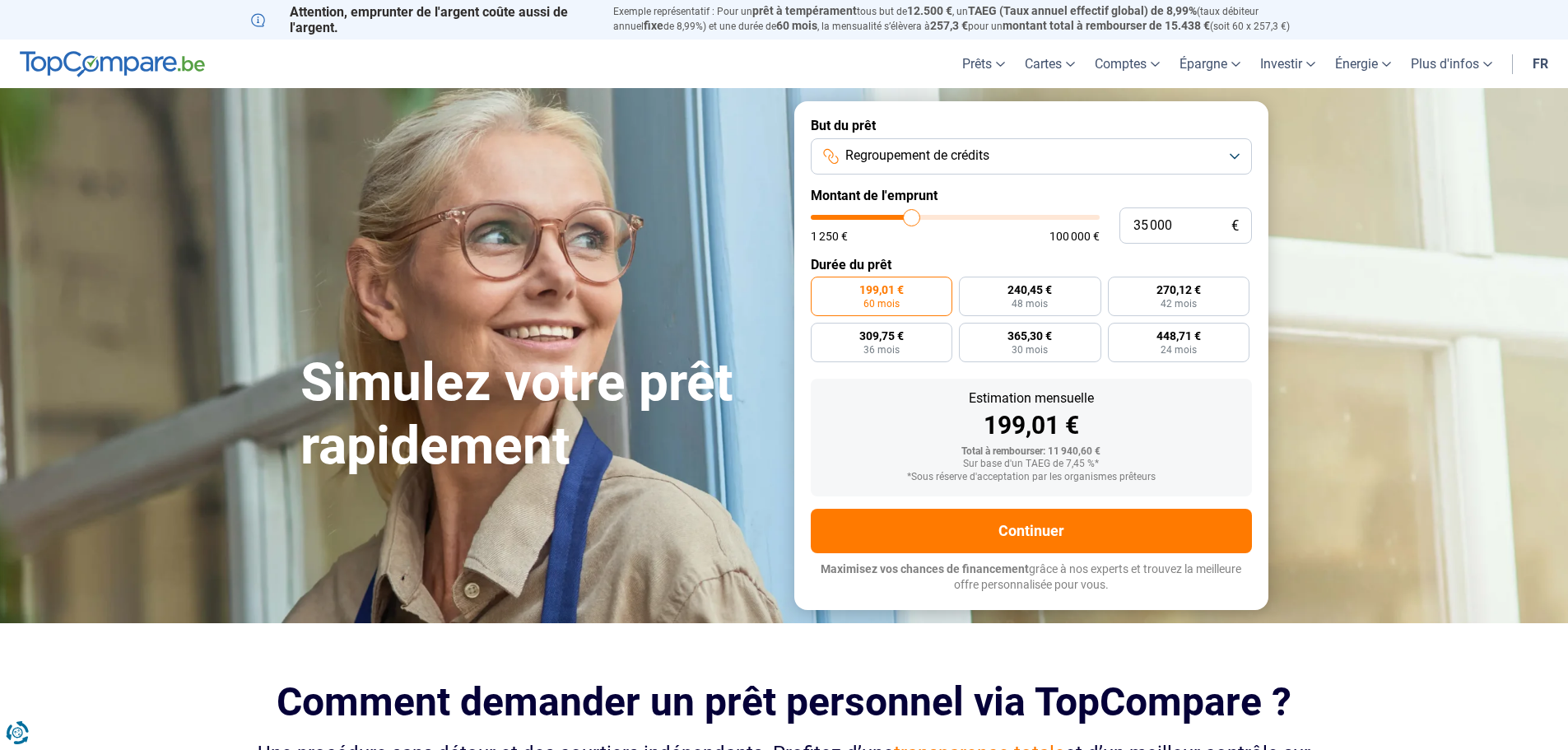
type input "35 250"
type input "35250"
type input "35 500"
type input "35500"
type input "35 750"
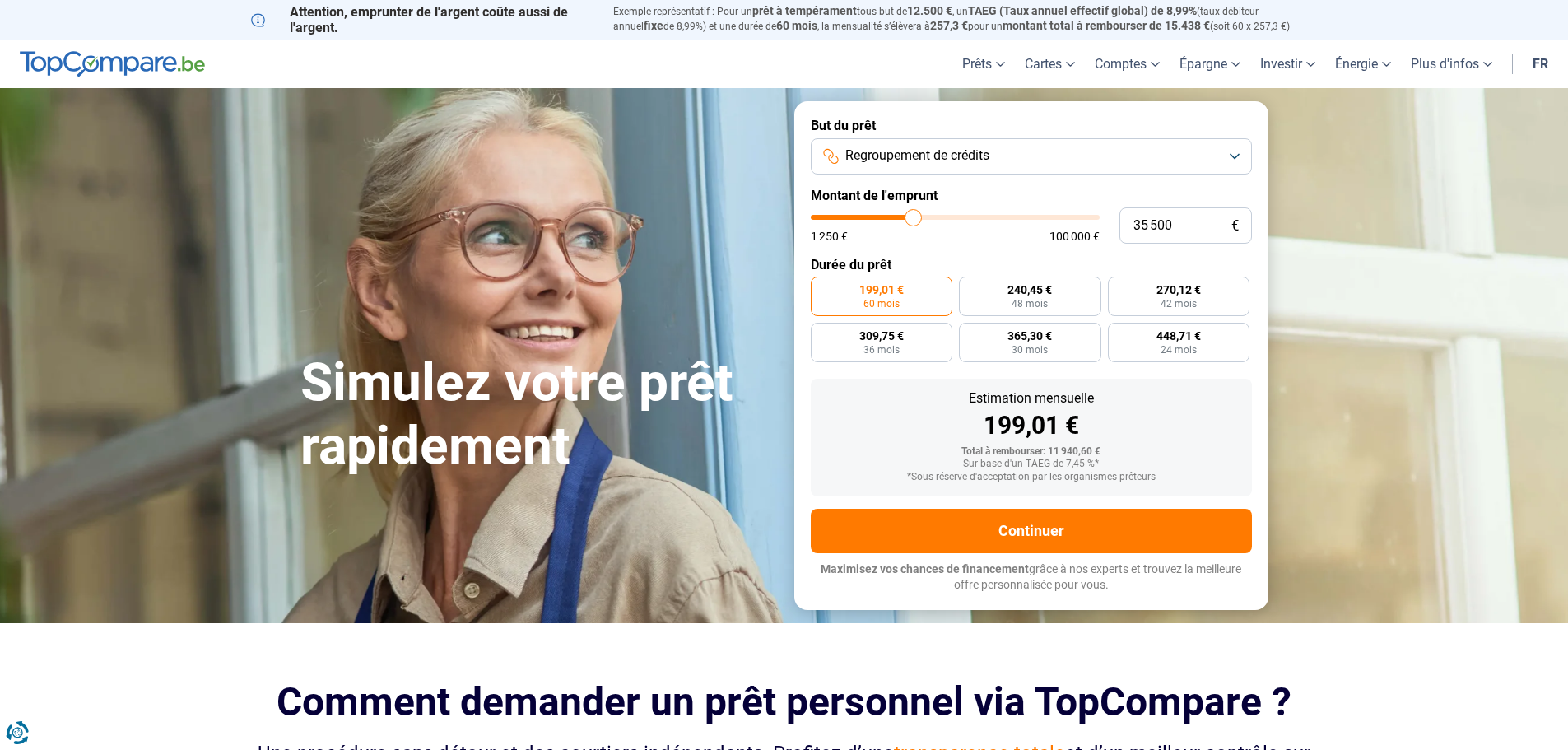
type input "35750"
type input "36 250"
type input "36250"
type input "36 500"
type input "36500"
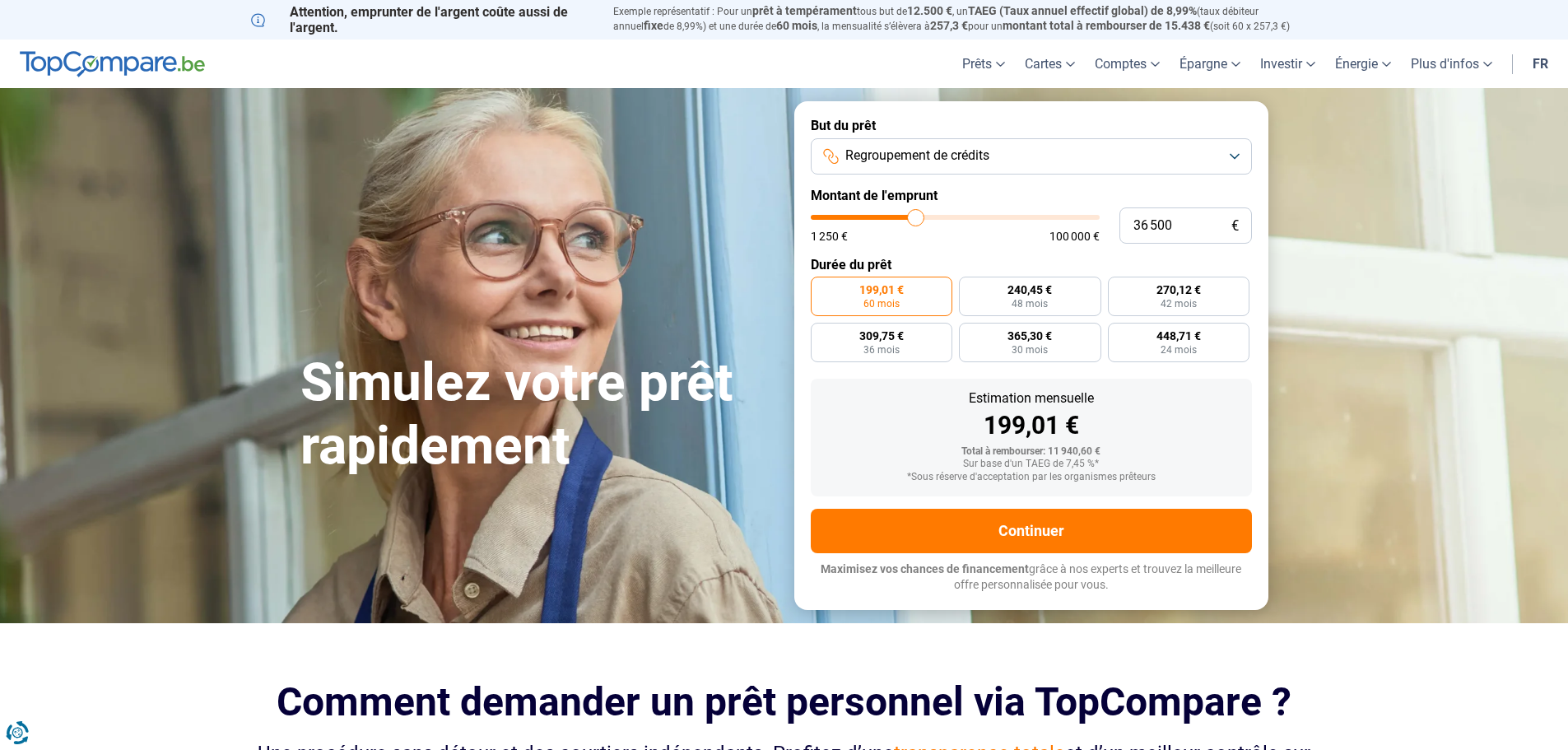
type input "36 750"
type input "36750"
type input "37 000"
type input "37000"
type input "37 250"
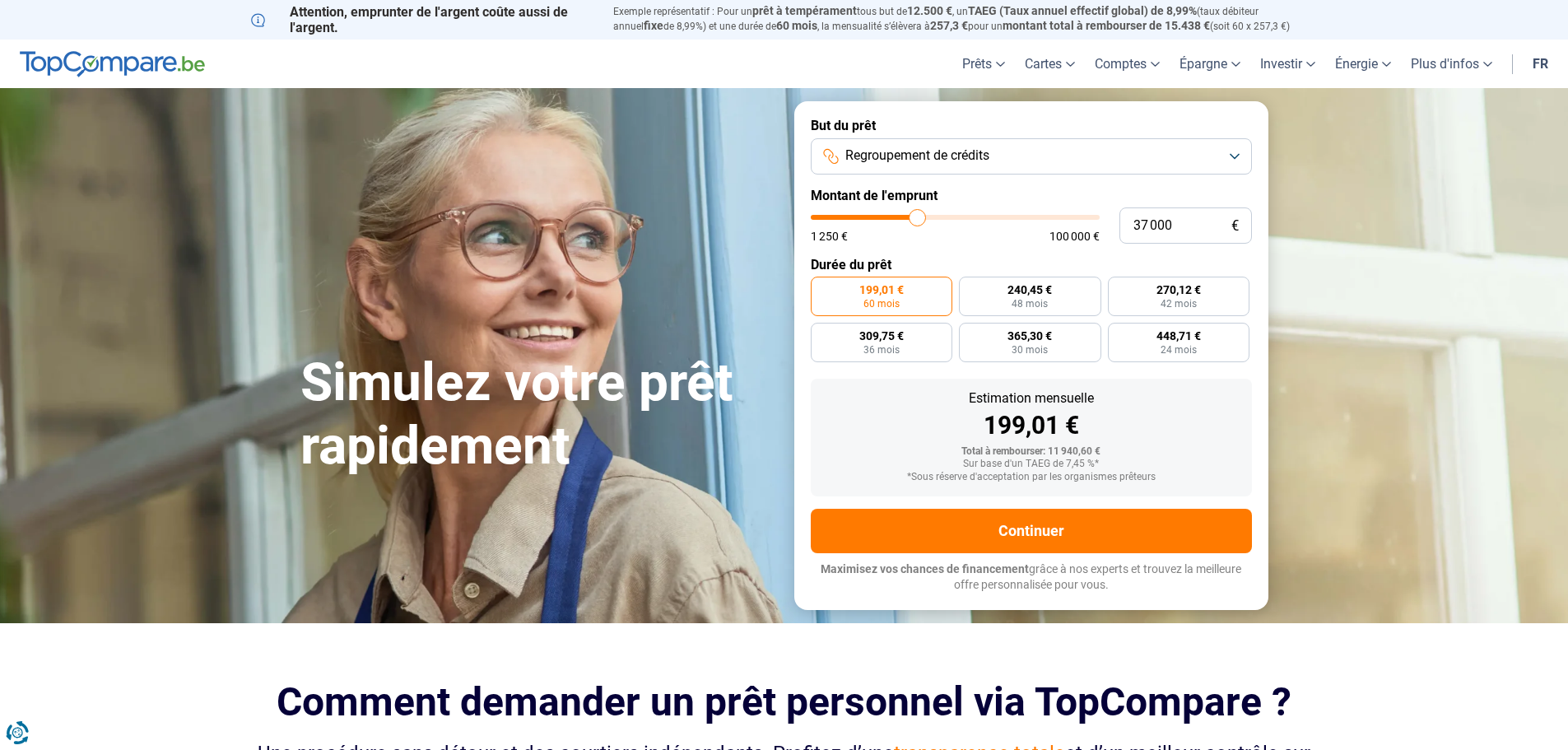
type input "37250"
type input "37 750"
type input "37750"
type input "38 000"
type input "38000"
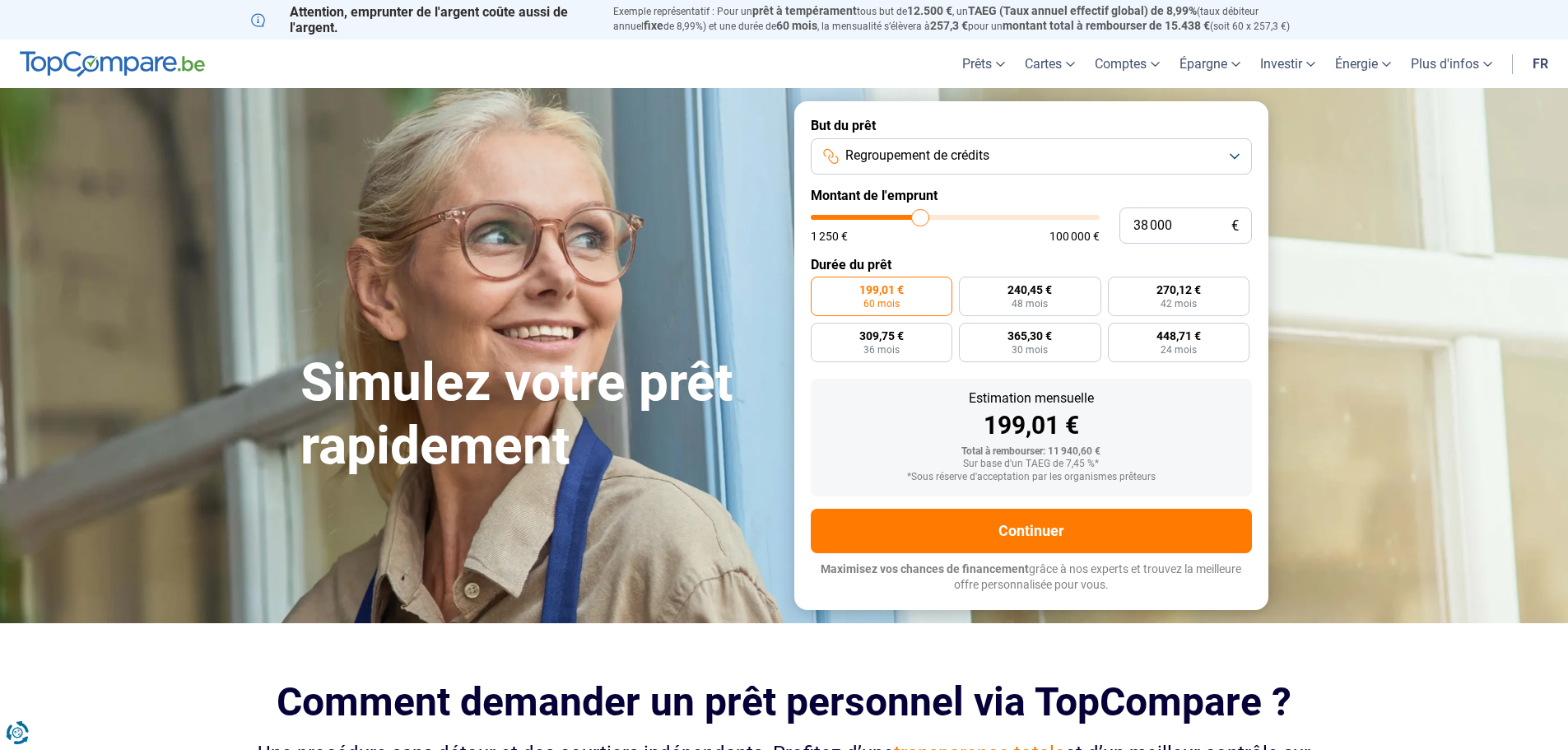
type input "38 250"
type input "38250"
type input "38 500"
type input "38500"
type input "38 750"
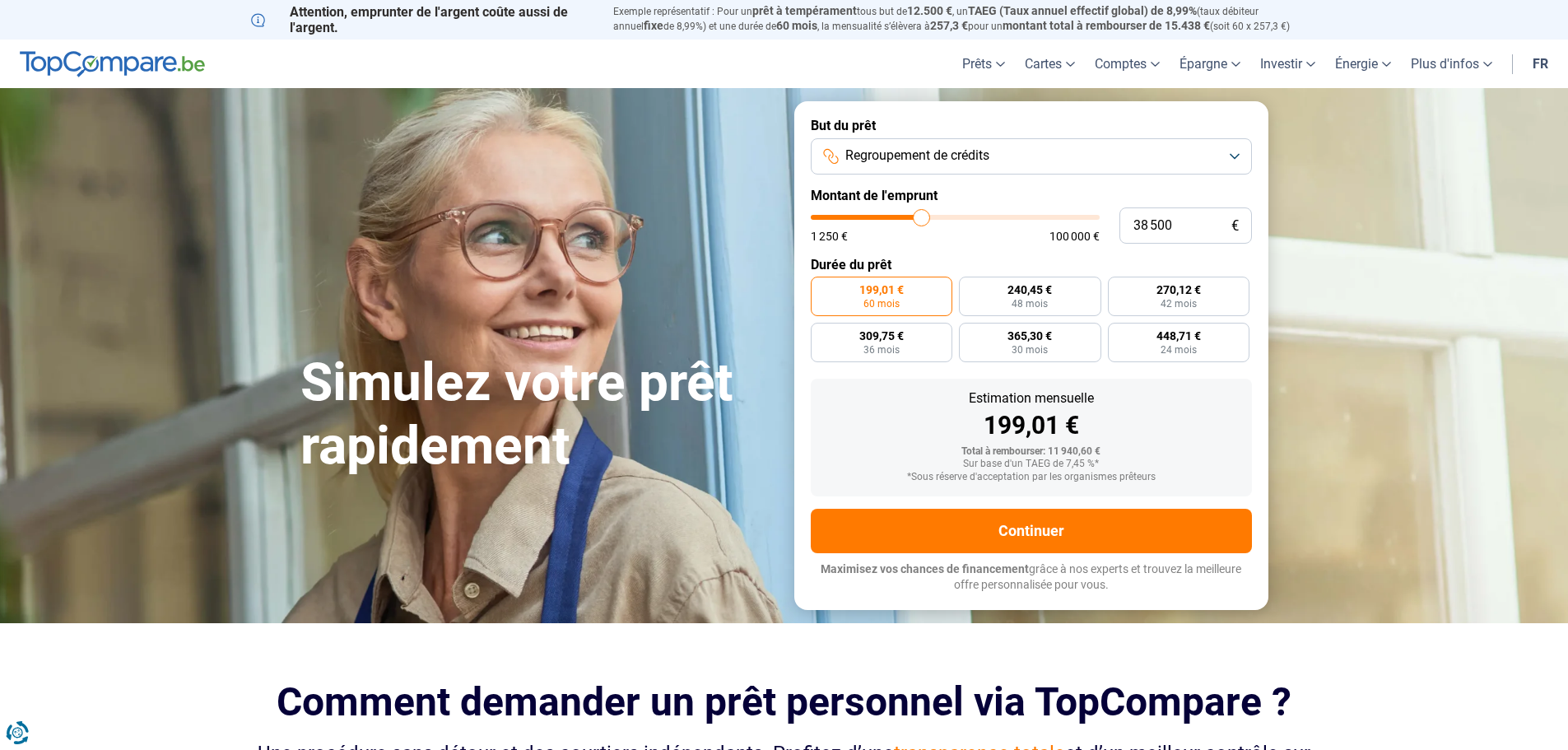
type input "38750"
type input "39 500"
type input "39500"
type input "39 750"
type input "39750"
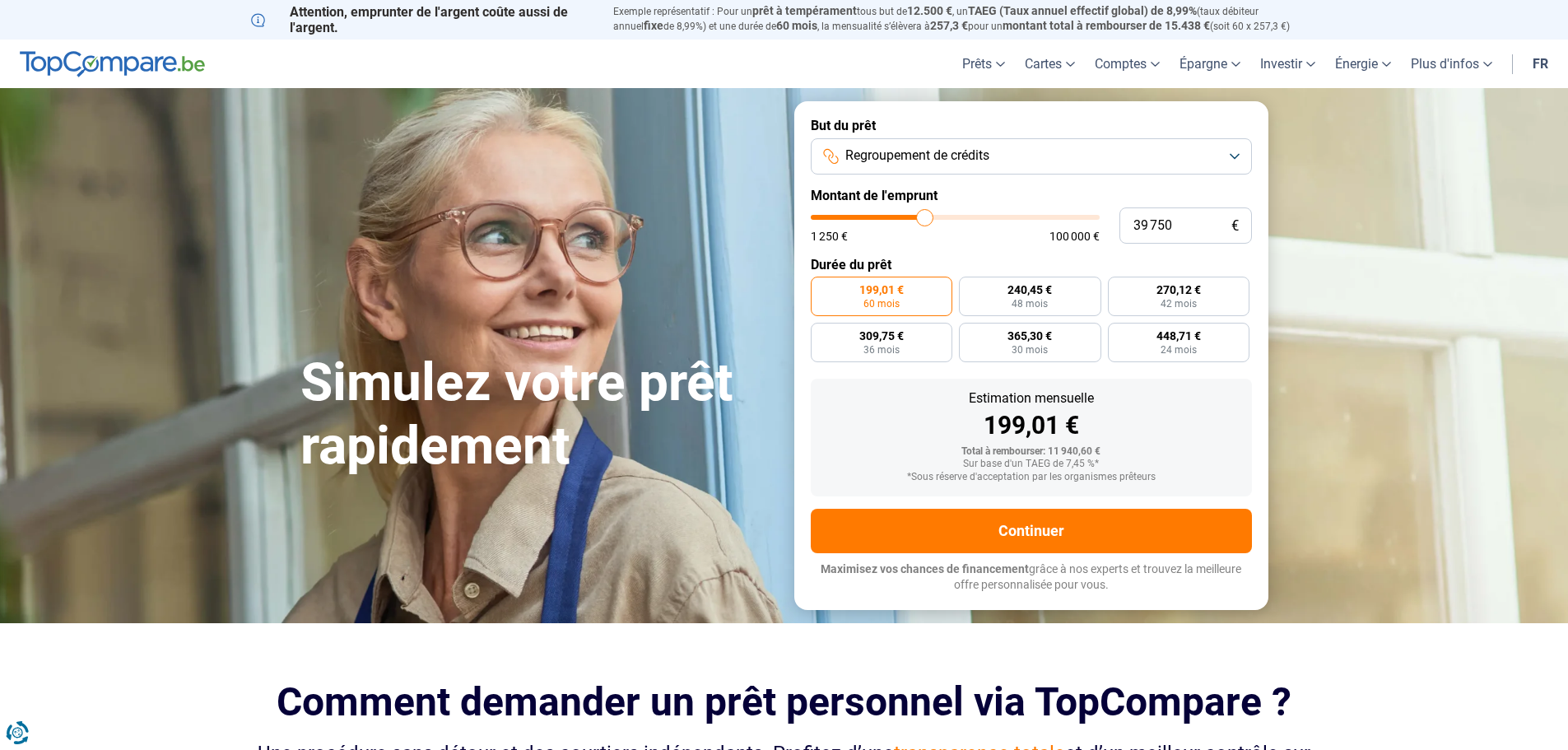
type input "40 000"
type input "40000"
type input "40 250"
type input "40250"
type input "40 750"
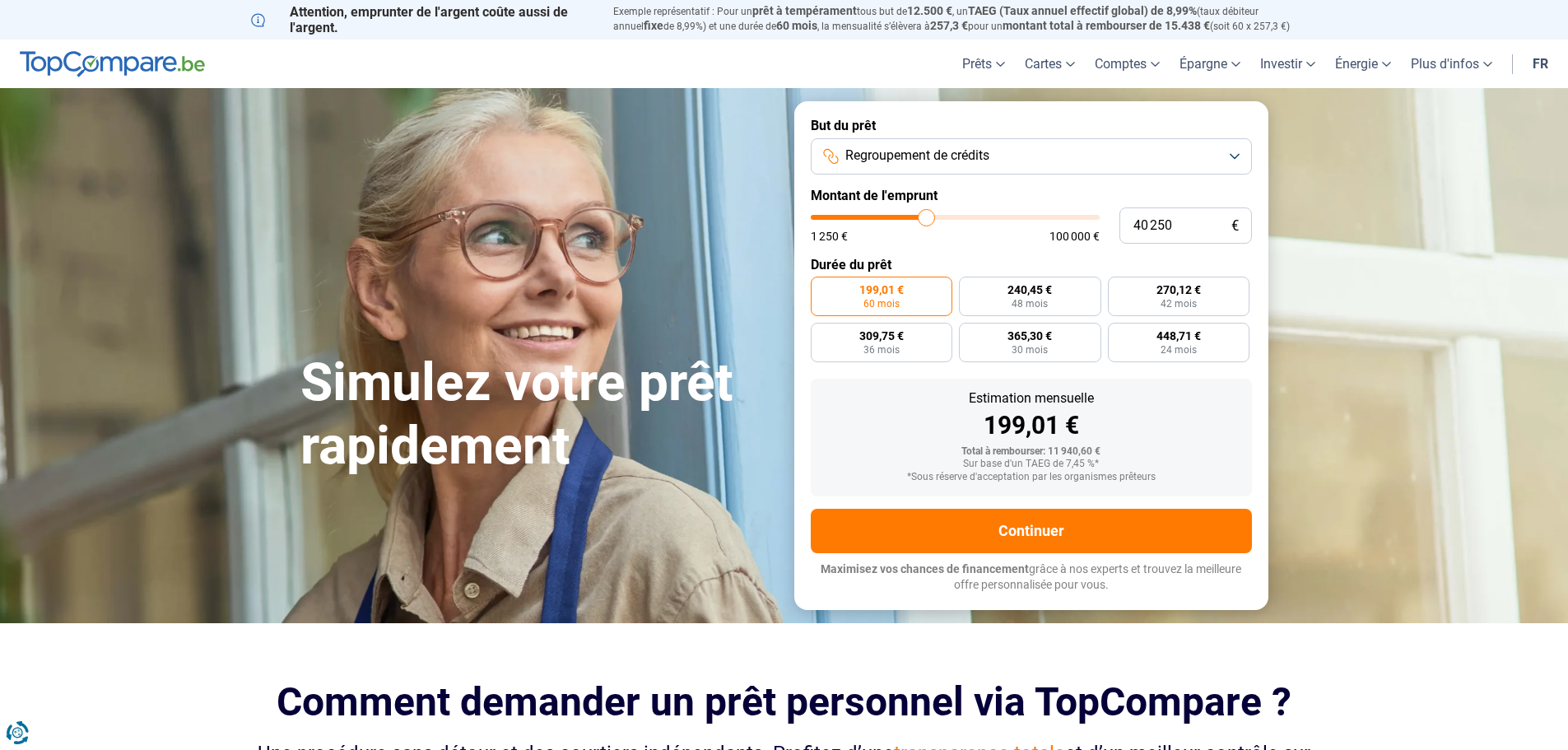
type input "40750"
type input "41 000"
type input "41000"
type input "41 250"
type input "41250"
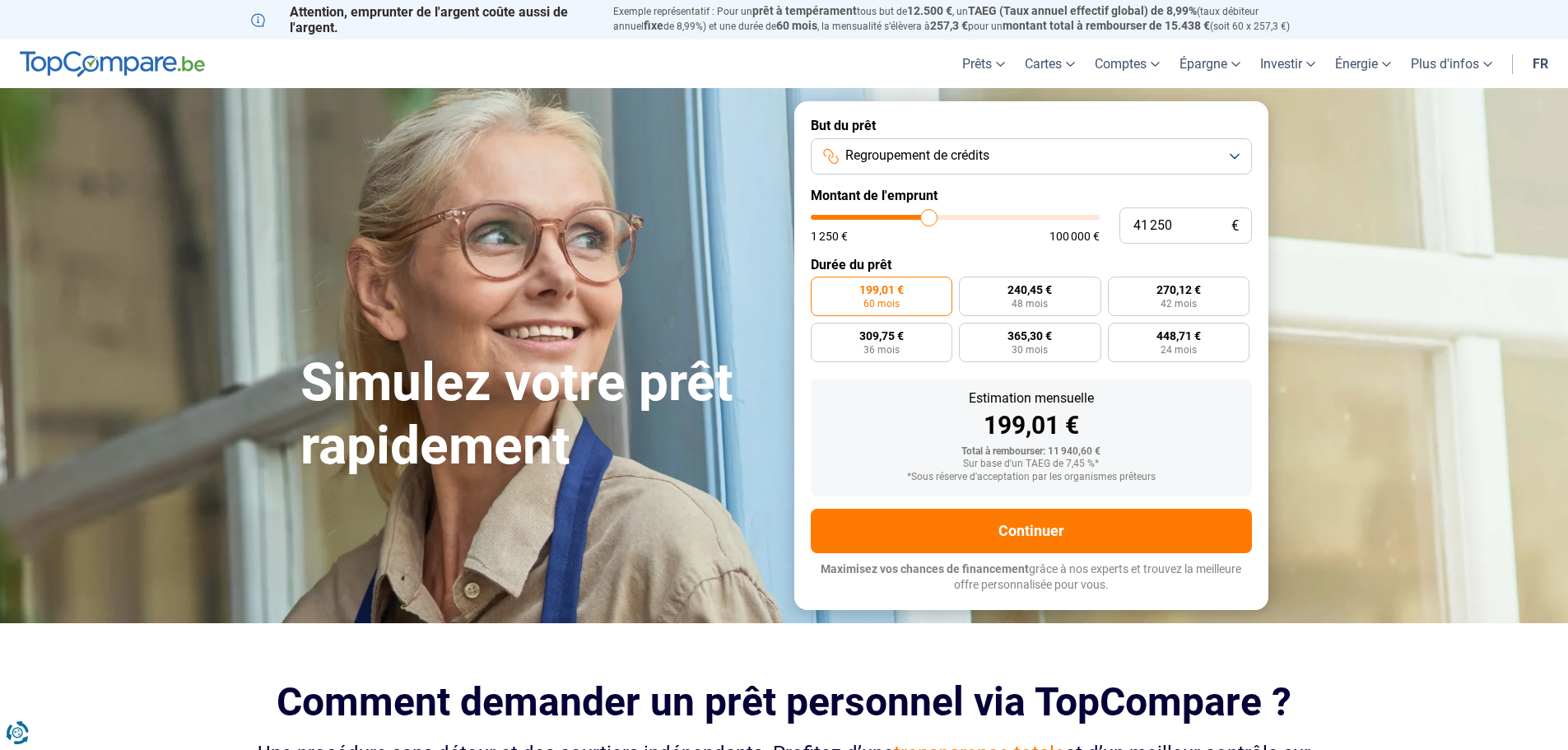
type input "41 500"
type input "41500"
type input "42 000"
type input "42000"
type input "42 250"
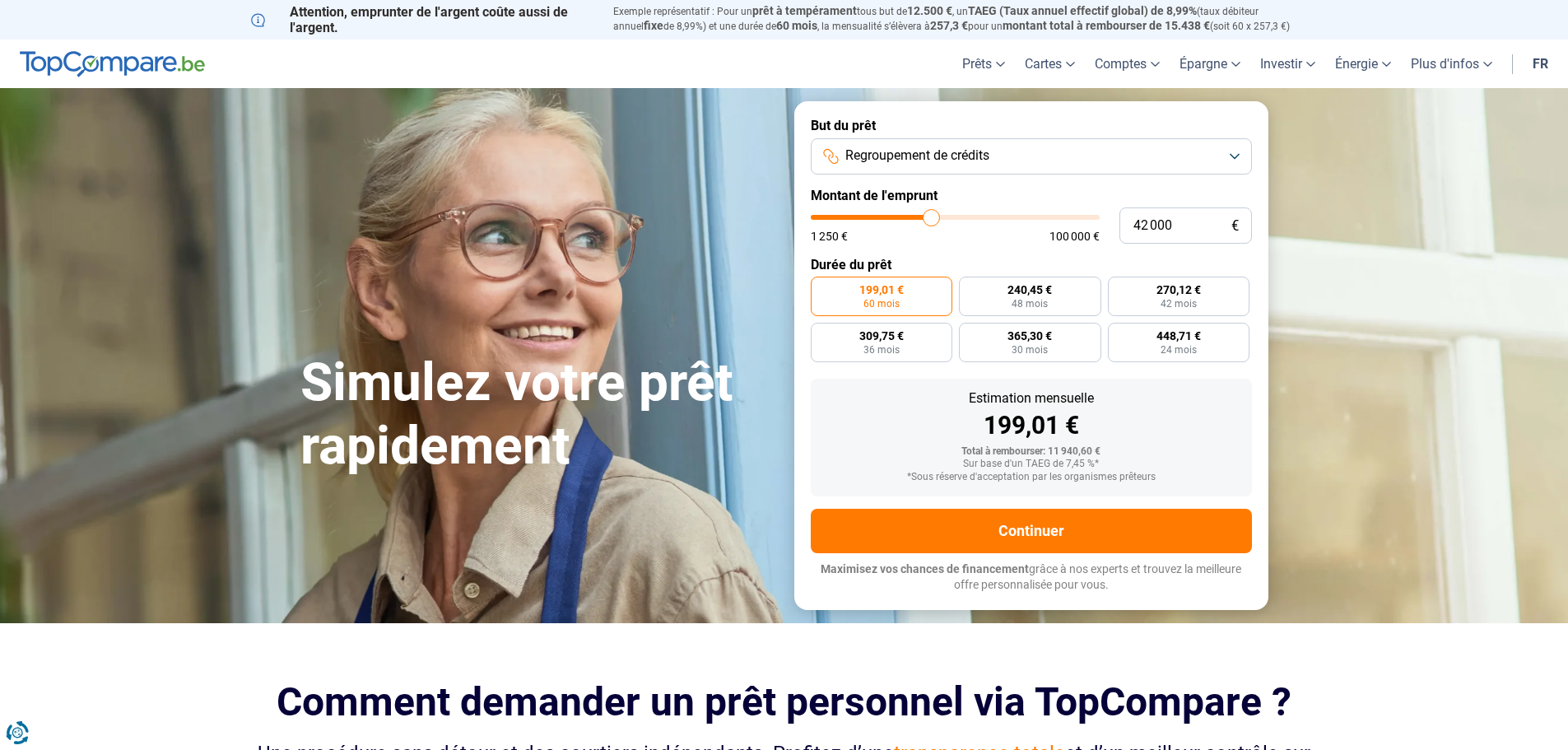
type input "42250"
type input "42 500"
type input "42500"
type input "42 750"
type input "42750"
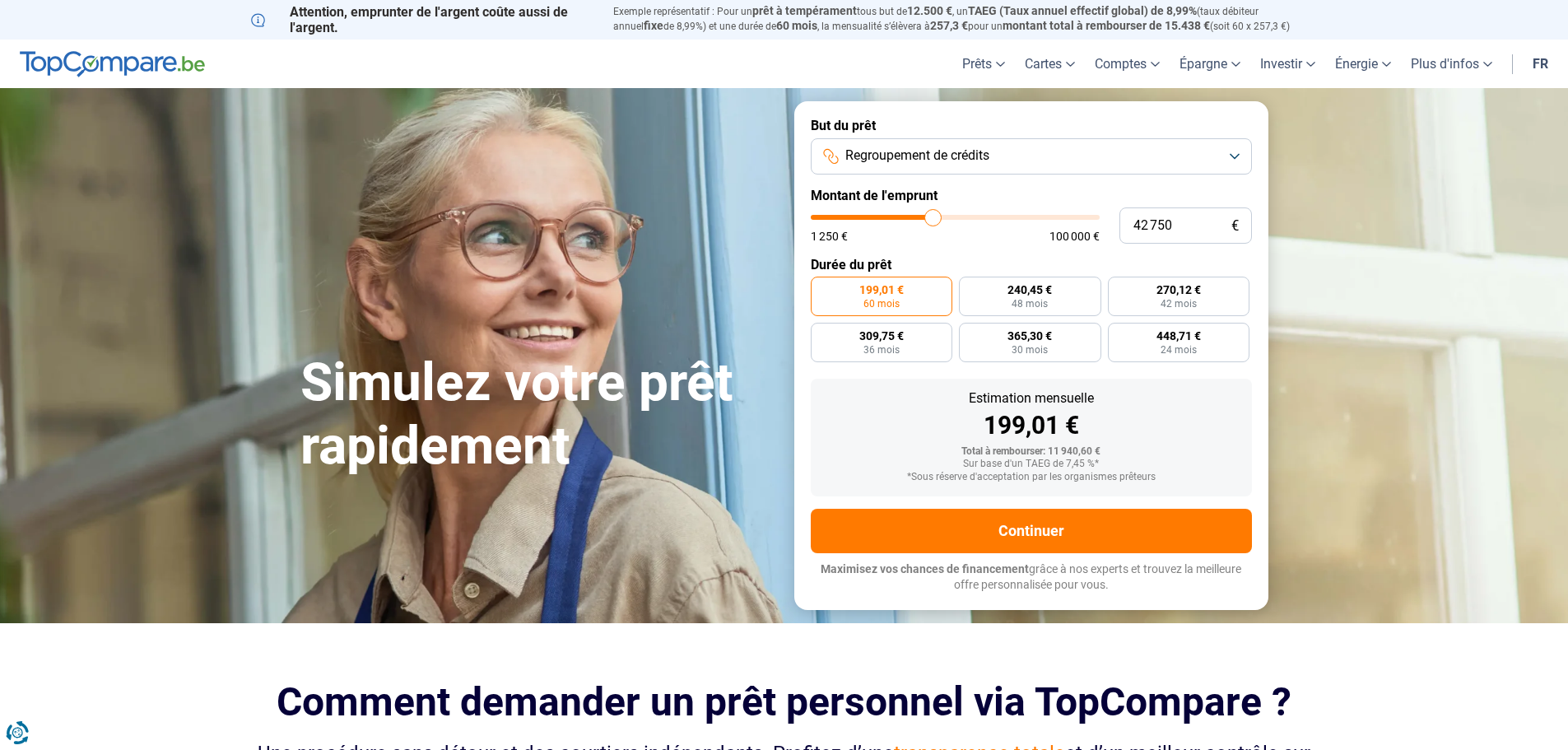
type input "43 000"
type input "43000"
type input "43 500"
type input "43500"
type input "43 750"
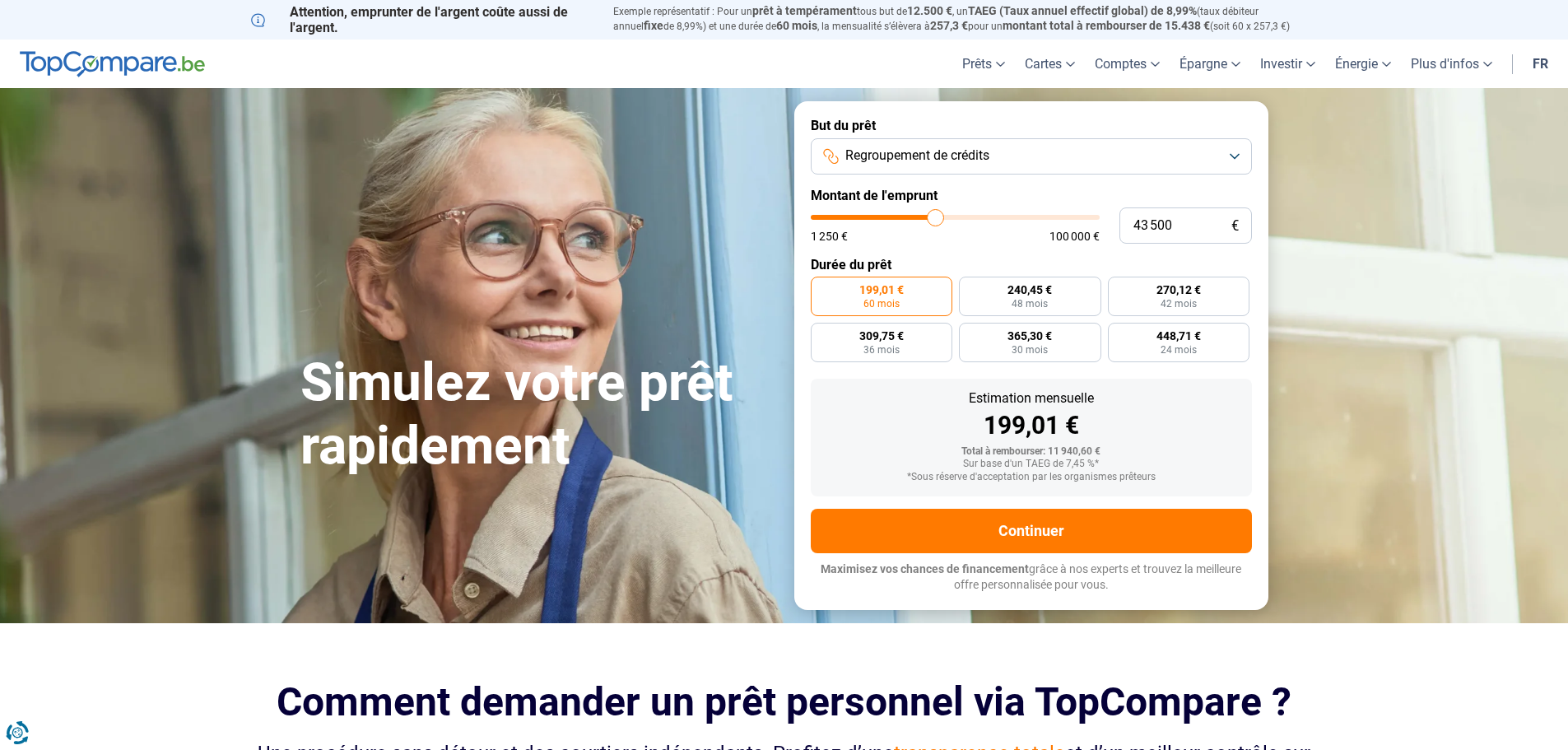
type input "43750"
type input "44 000"
type input "44000"
type input "44 250"
type input "44250"
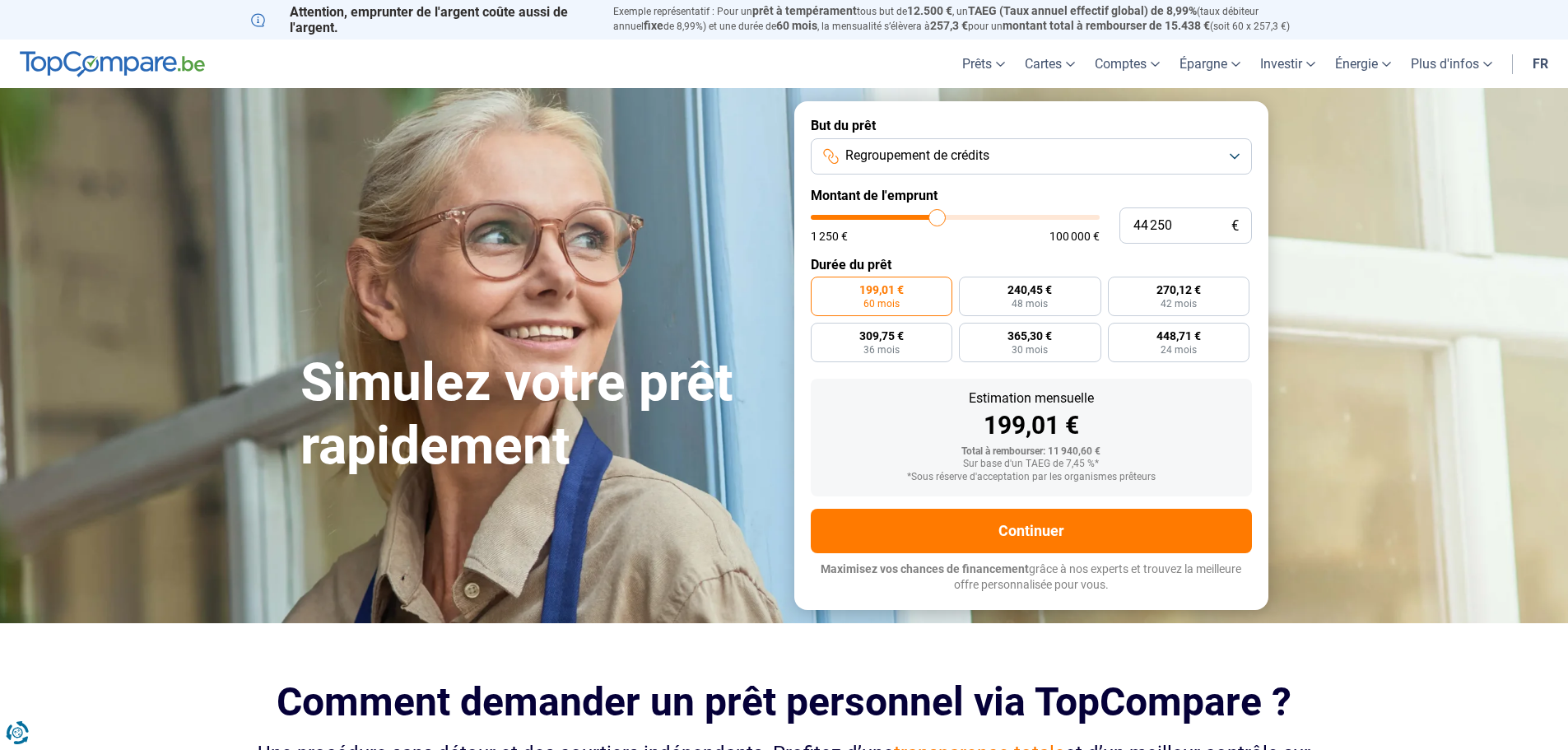
type input "44 500"
type input "44500"
type input "45 000"
type input "45000"
type input "45 250"
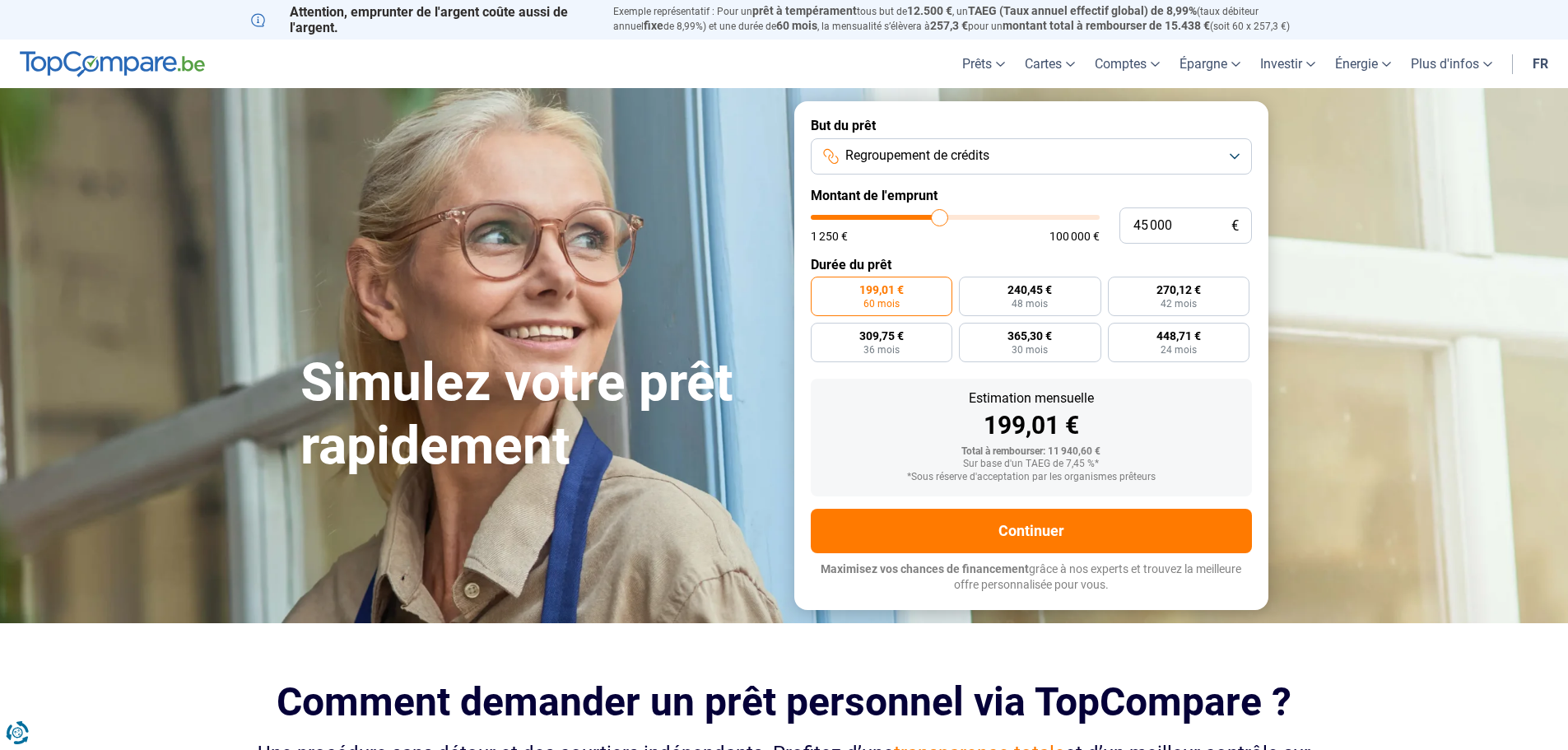
type input "45250"
type input "45 500"
type input "45500"
type input "45 750"
type input "45750"
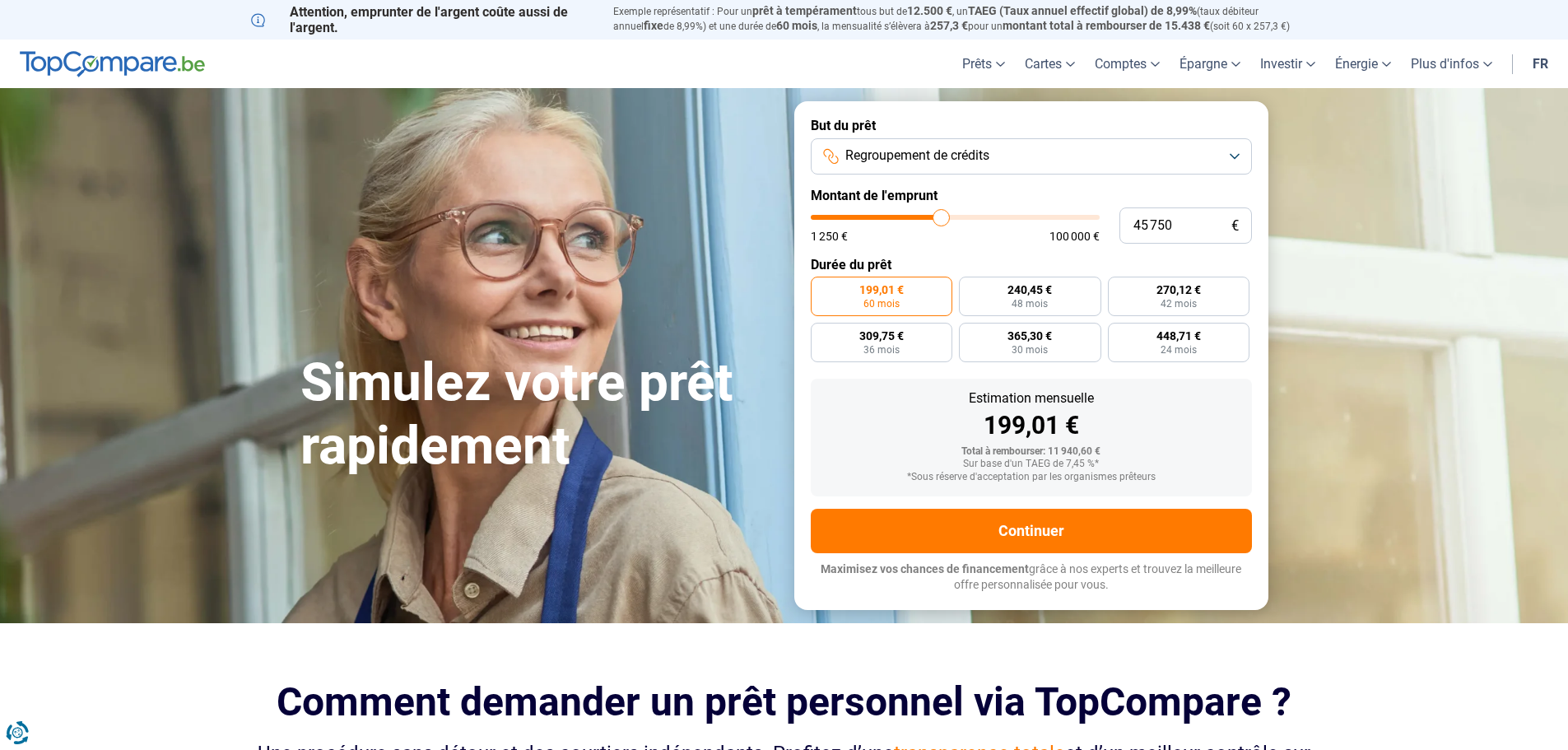
type input "46 000"
type input "46000"
type input "46 500"
type input "46500"
type input "46 750"
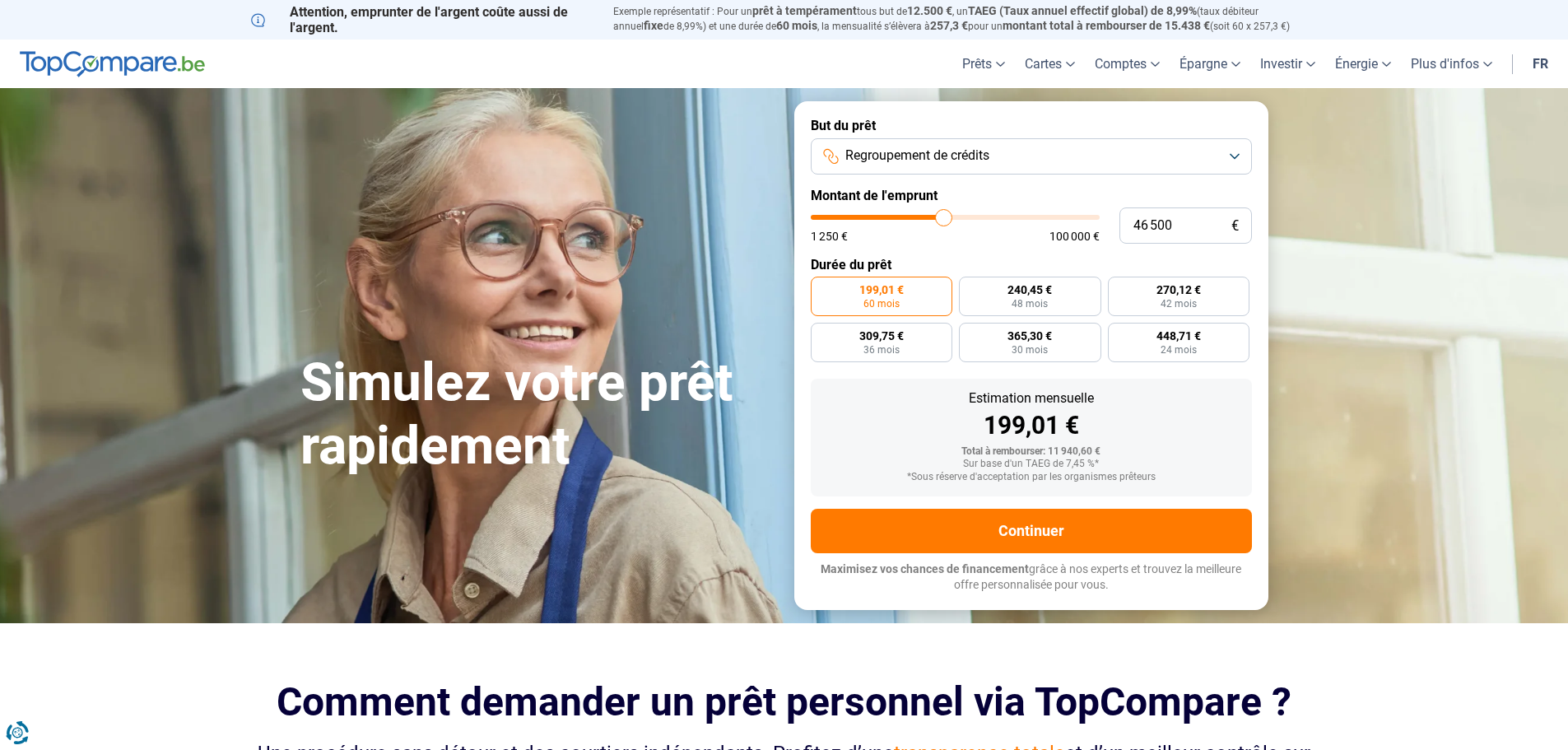
type input "46750"
type input "47 000"
drag, startPoint x: 845, startPoint y: 218, endPoint x: 945, endPoint y: 214, distance: 100.1
type input "47000"
click at [945, 215] on input "range" at bounding box center [955, 217] width 289 height 5
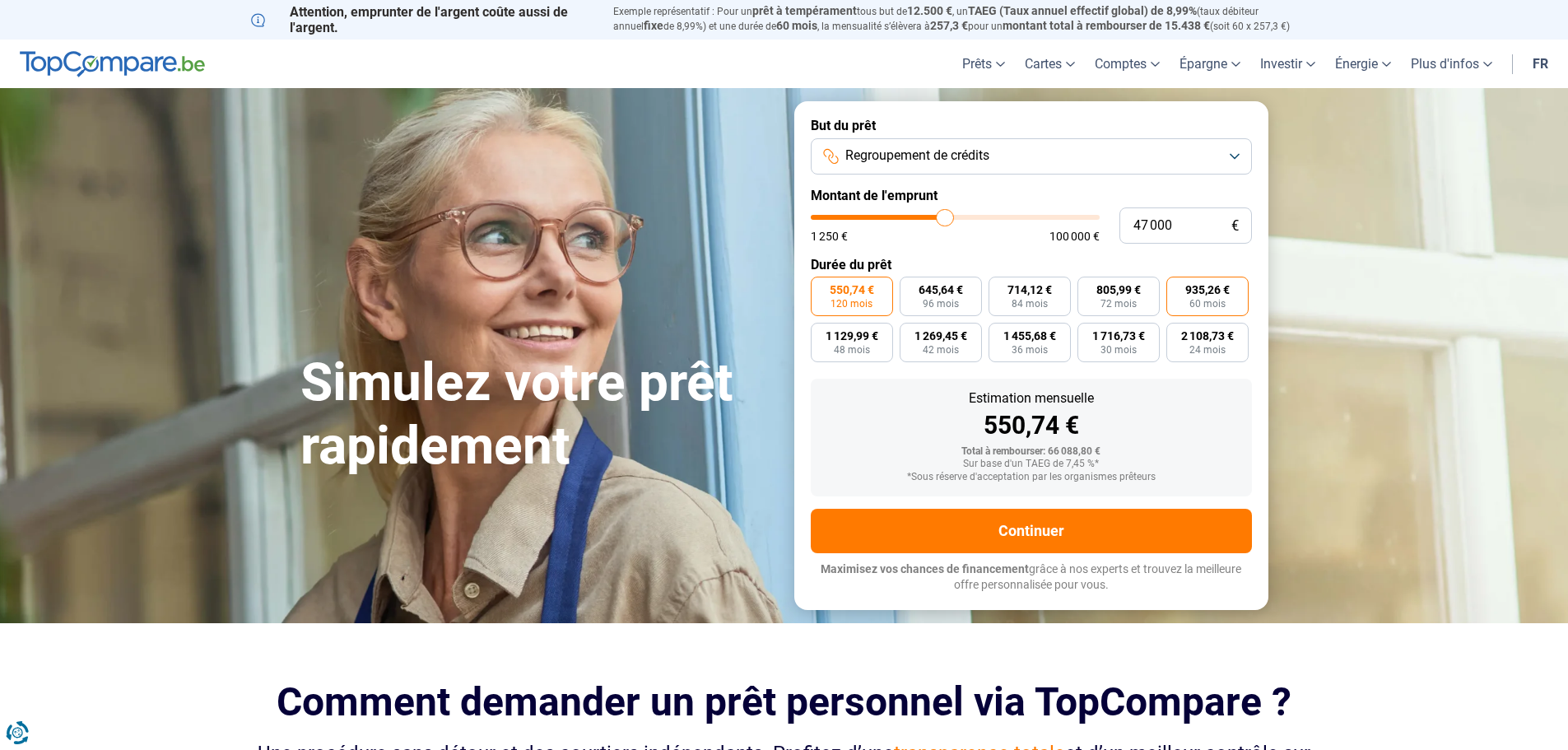
click at [1207, 293] on span "935,26 €" at bounding box center [1207, 290] width 44 height 12
click at [1177, 287] on input "935,26 € 60 mois" at bounding box center [1172, 282] width 11 height 11
radio input "true"
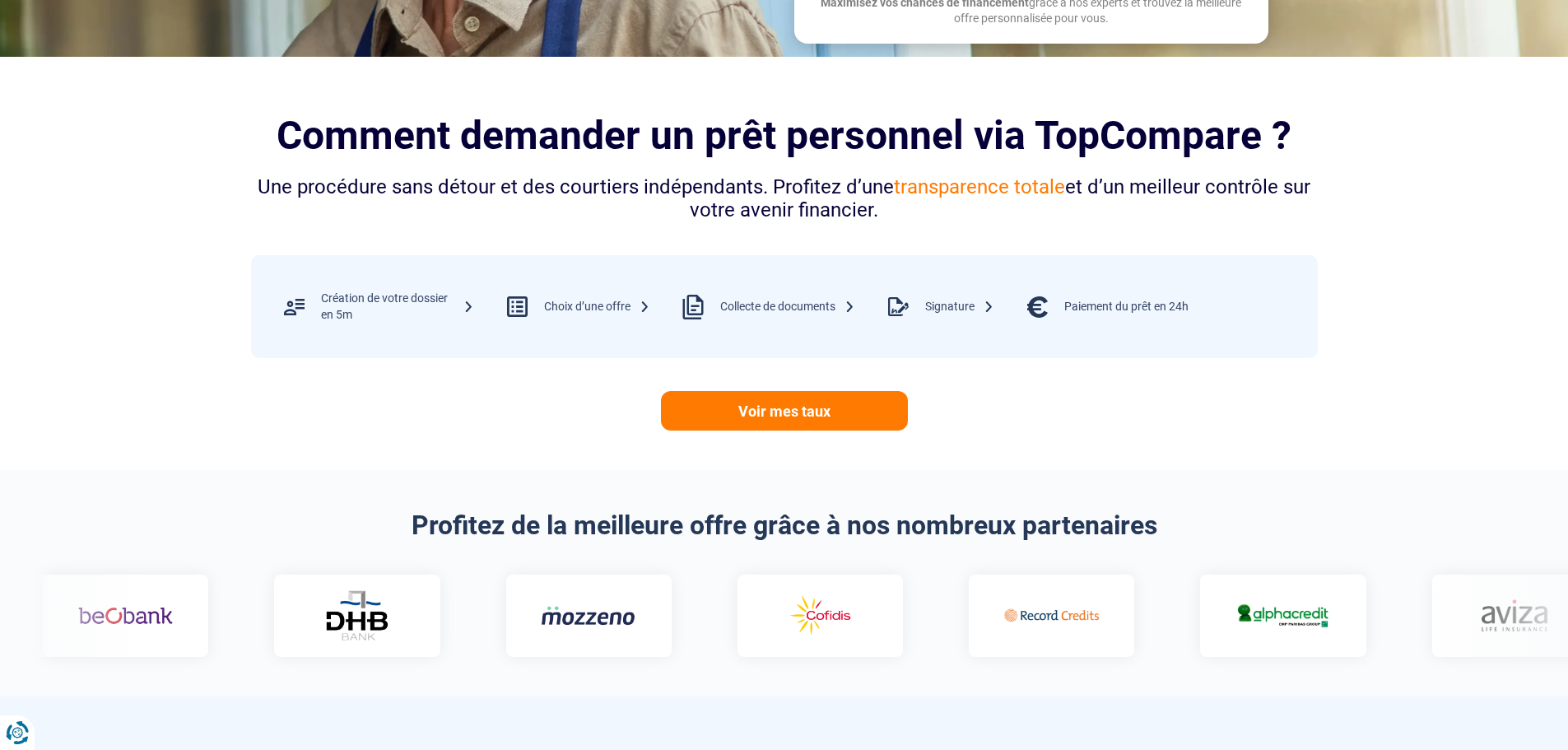
scroll to position [577, 0]
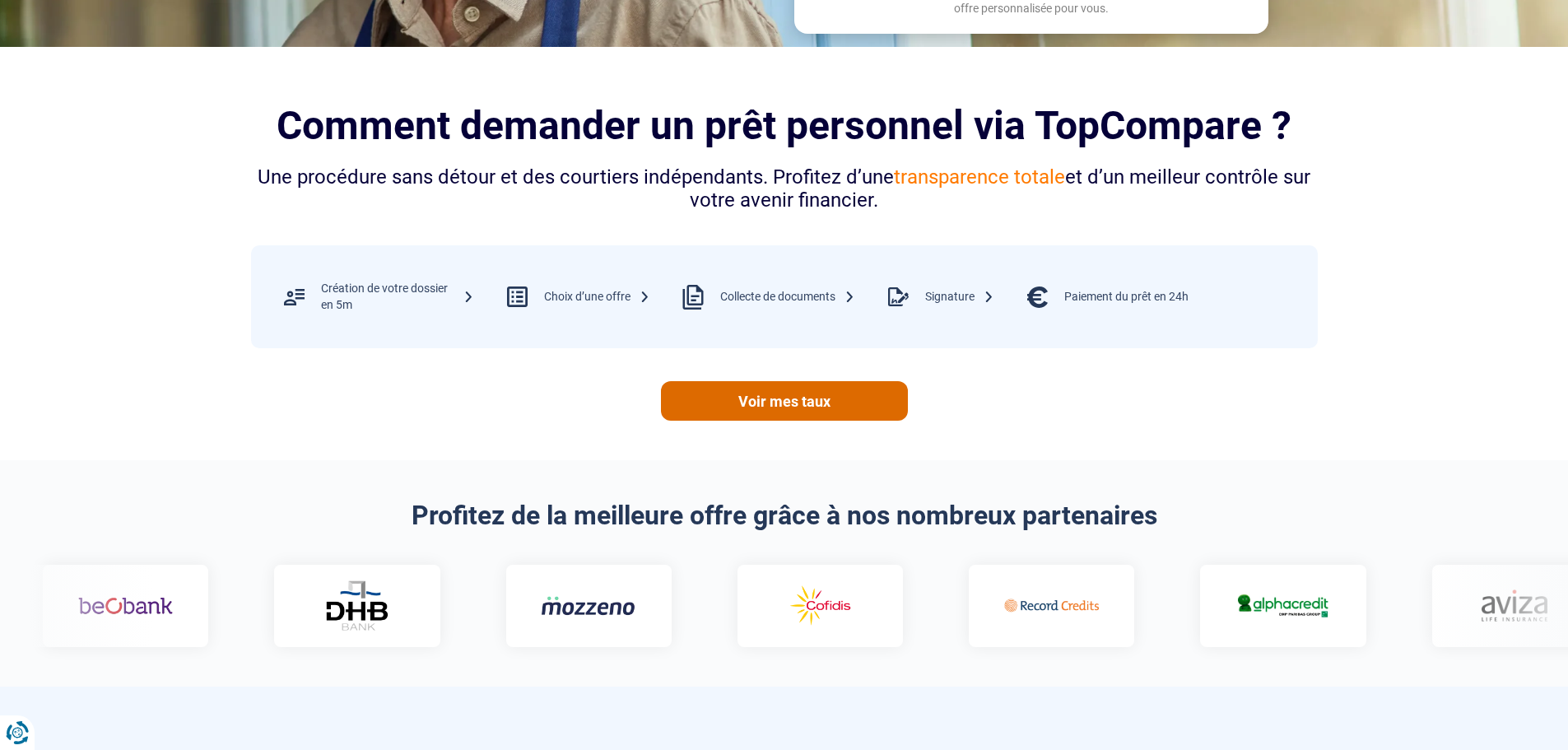
click at [797, 413] on link "Voir mes taux" at bounding box center [785, 401] width 247 height 40
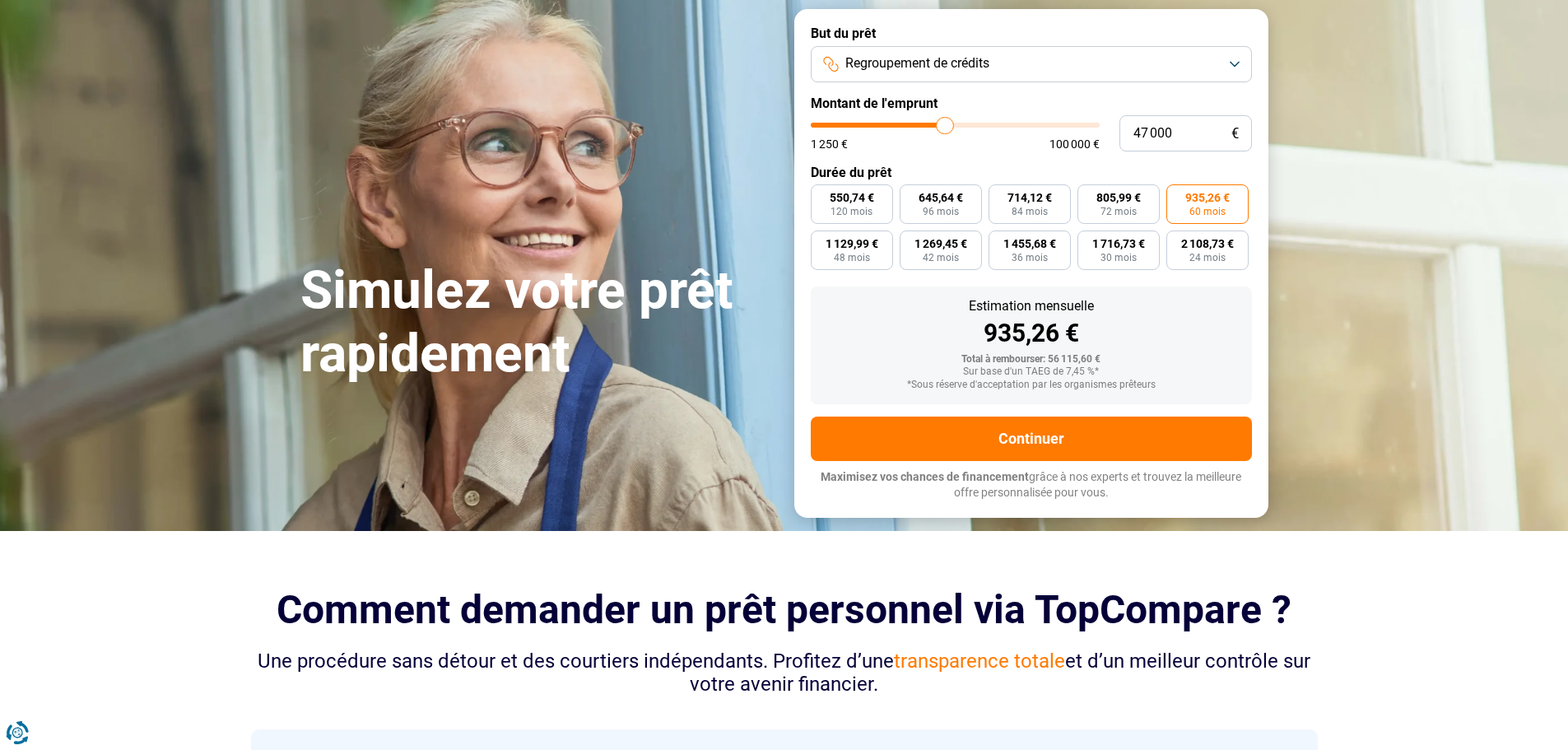
scroll to position [0, 0]
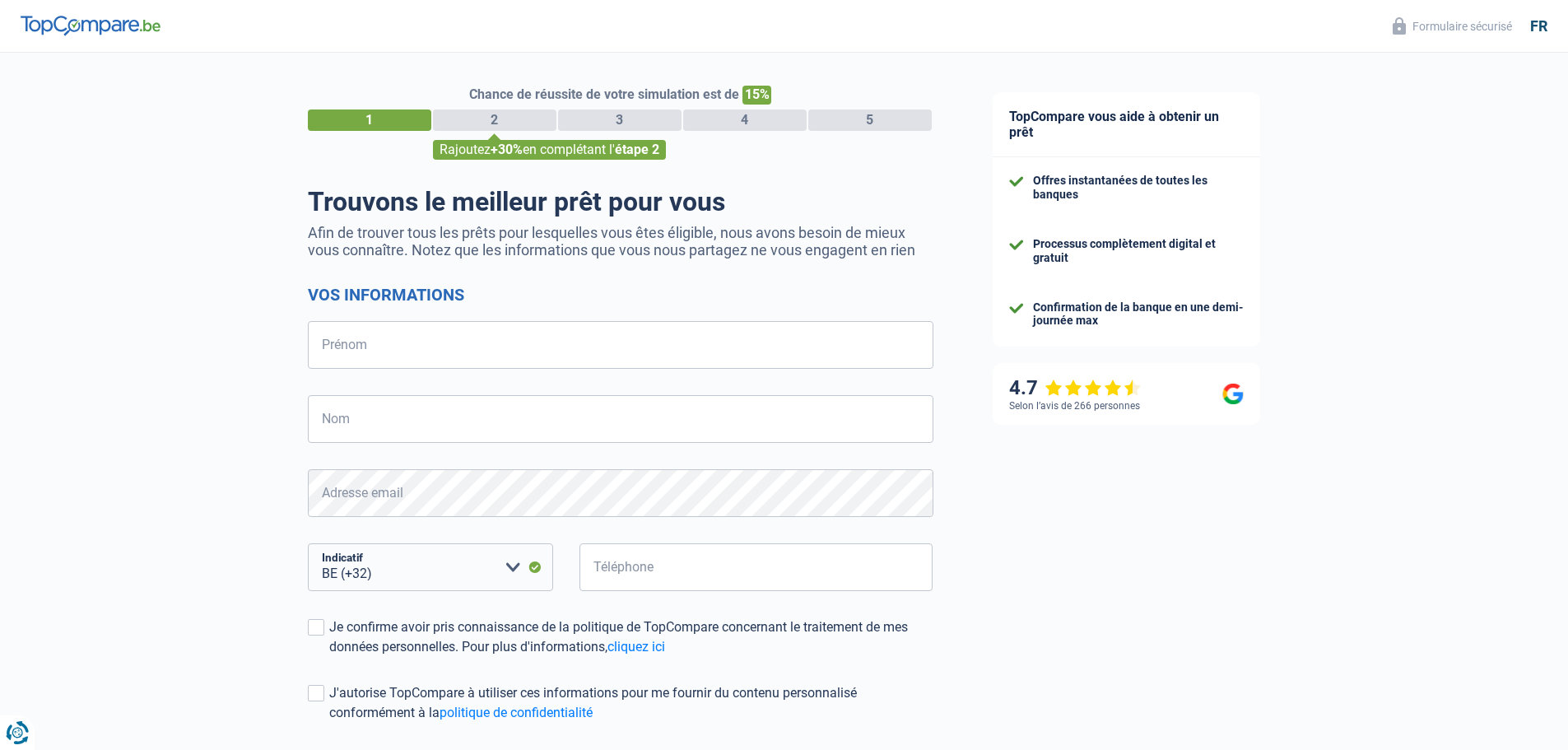
select select "32"
